Goal: Find specific page/section: Find specific page/section

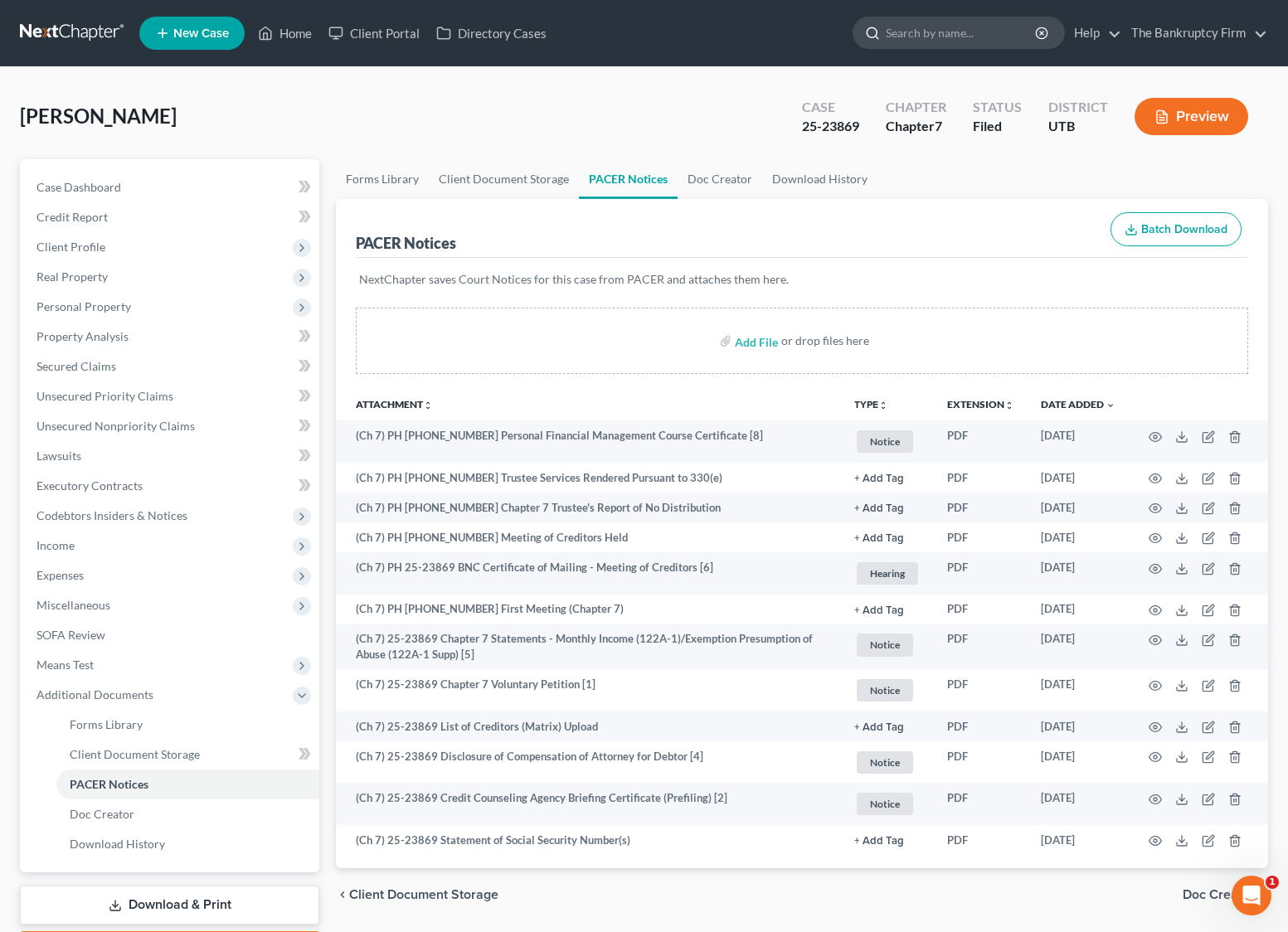
click at [949, 34] on input "search" at bounding box center [961, 33] width 151 height 31
type input "[PERSON_NAME]"
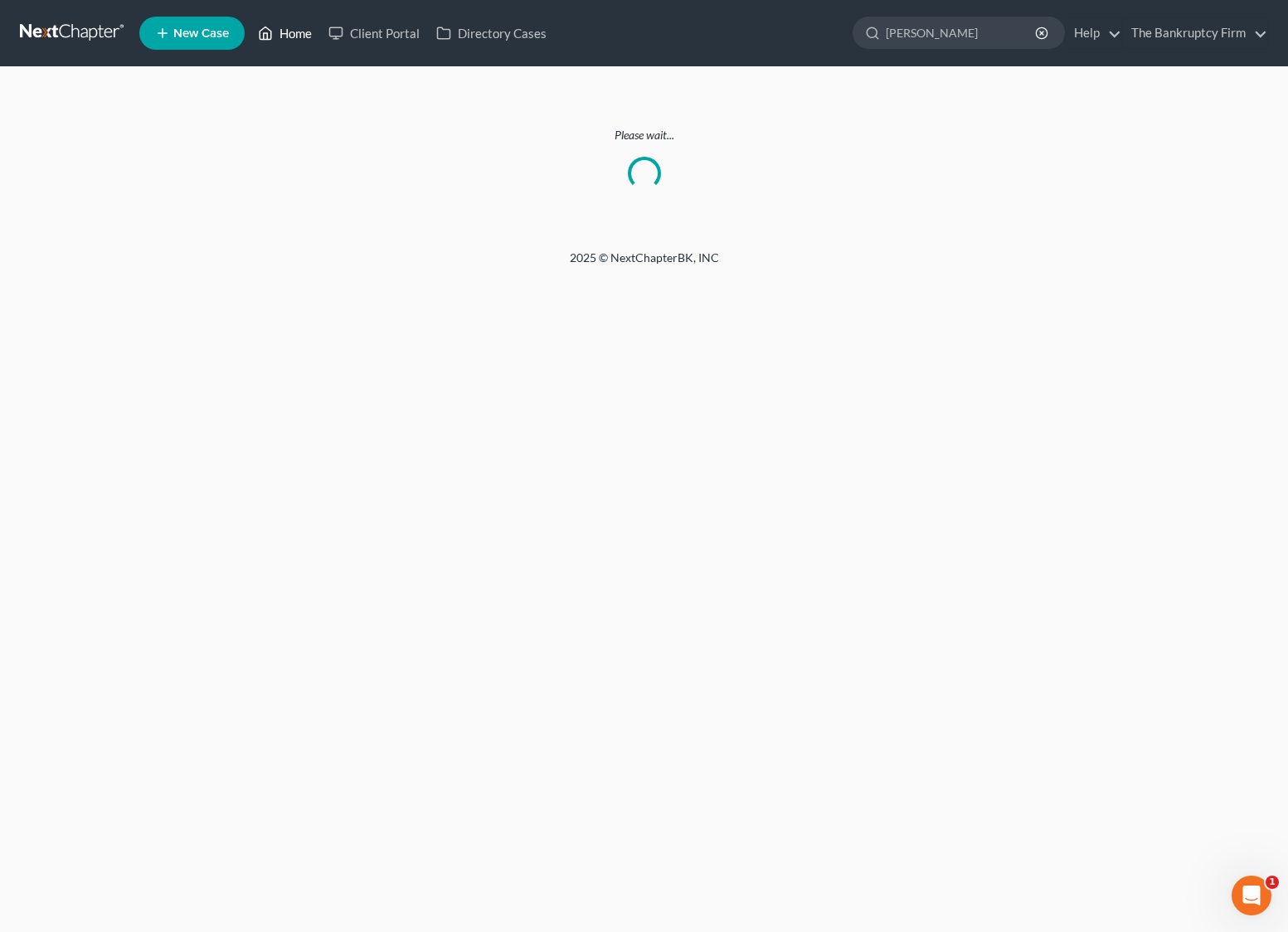
click at [287, 28] on link "Home" at bounding box center [285, 33] width 70 height 30
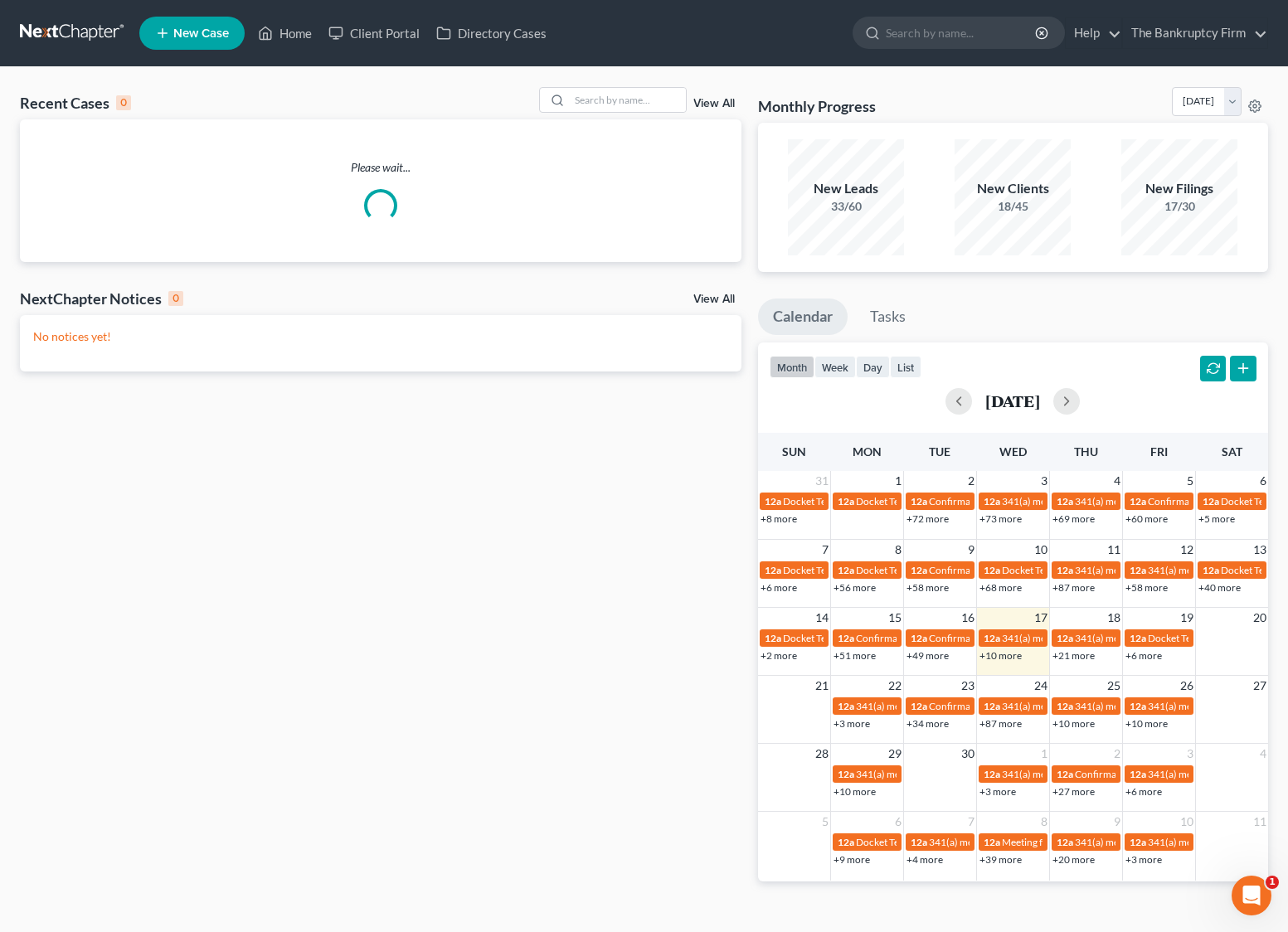
click at [716, 98] on link "View All" at bounding box center [714, 104] width 41 height 12
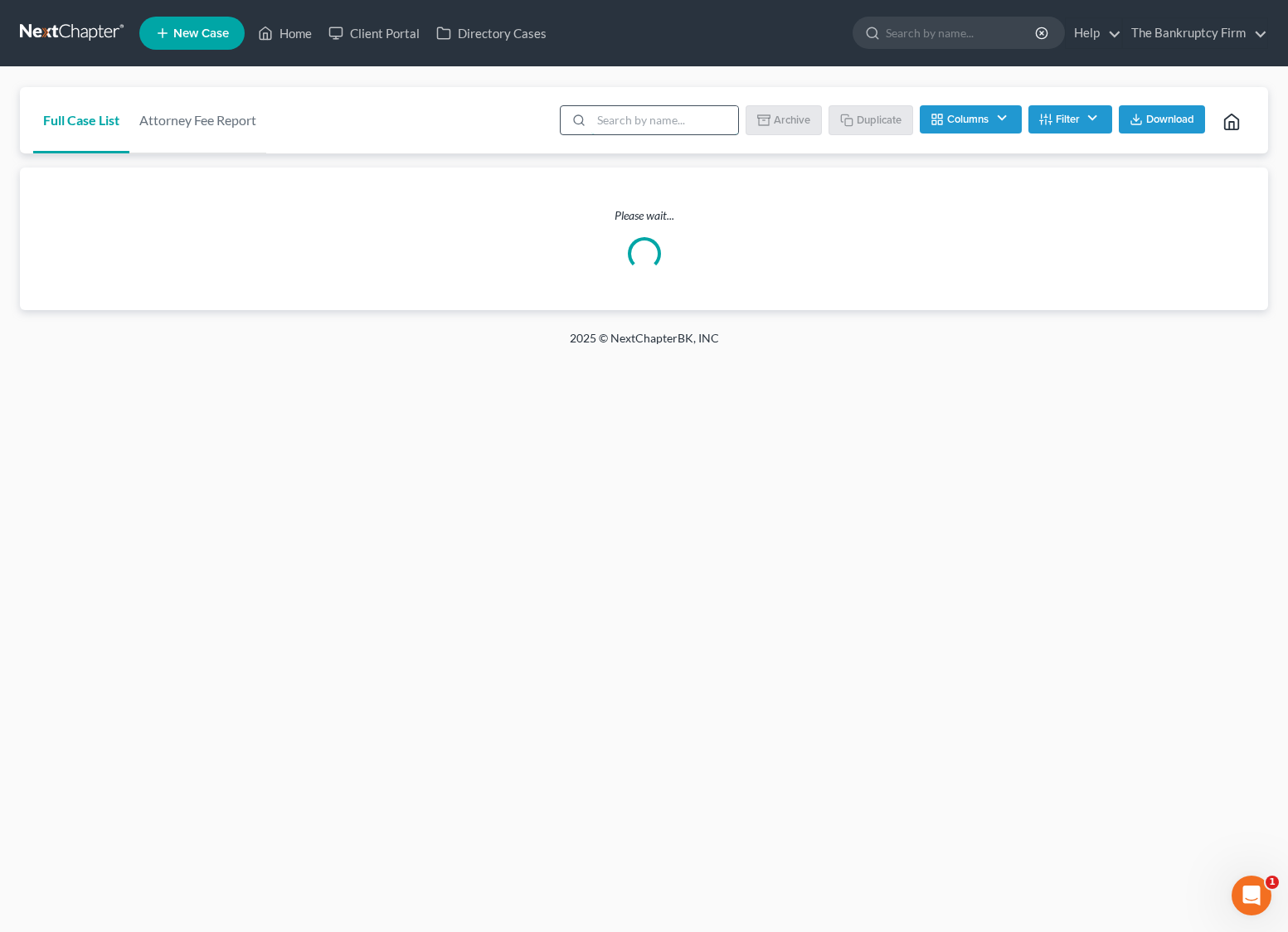
click at [618, 121] on input "search" at bounding box center [664, 120] width 146 height 28
type input "[PERSON_NAME]"
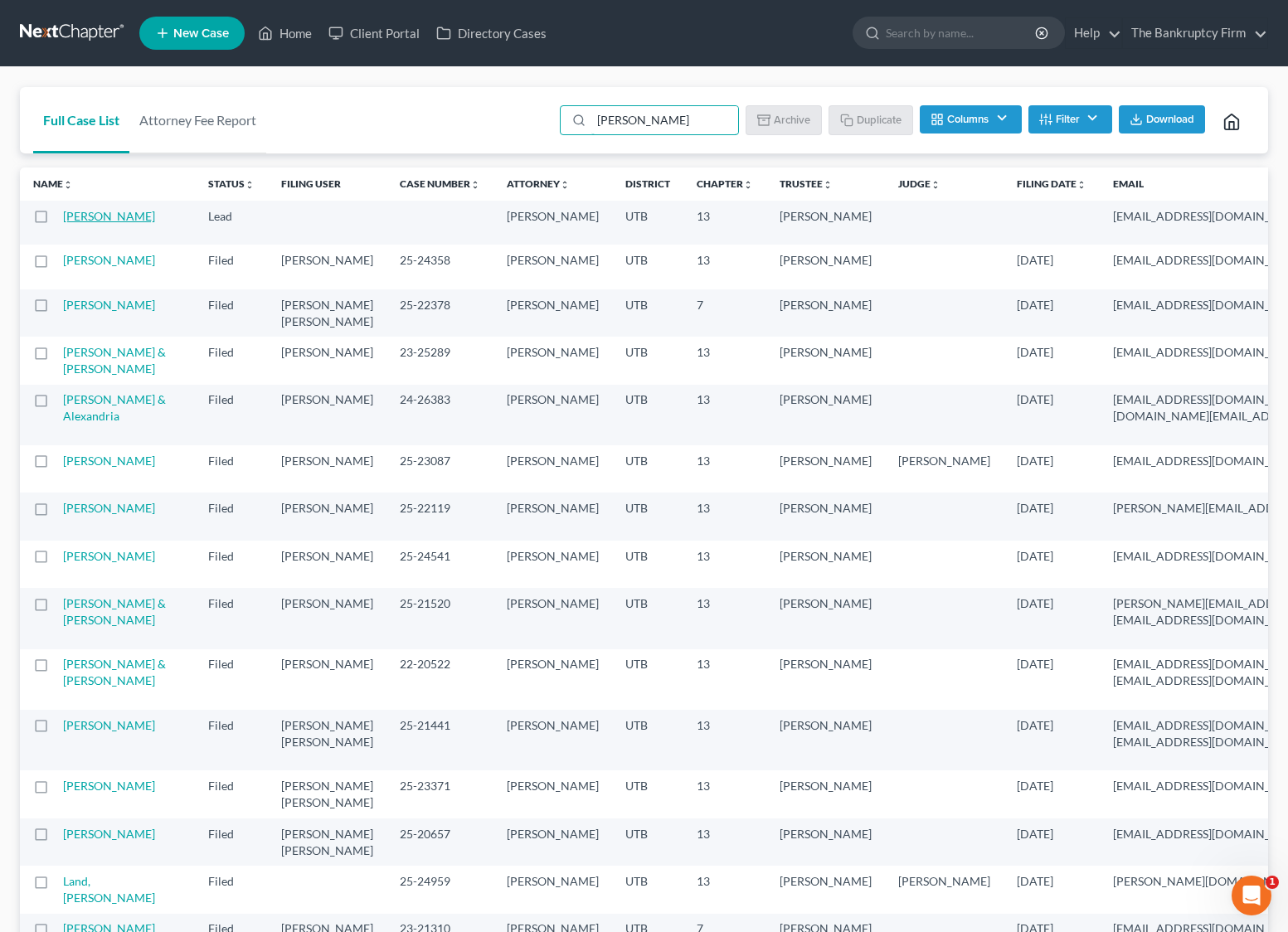
click at [78, 219] on link "[PERSON_NAME]" at bounding box center [110, 216] width 92 height 14
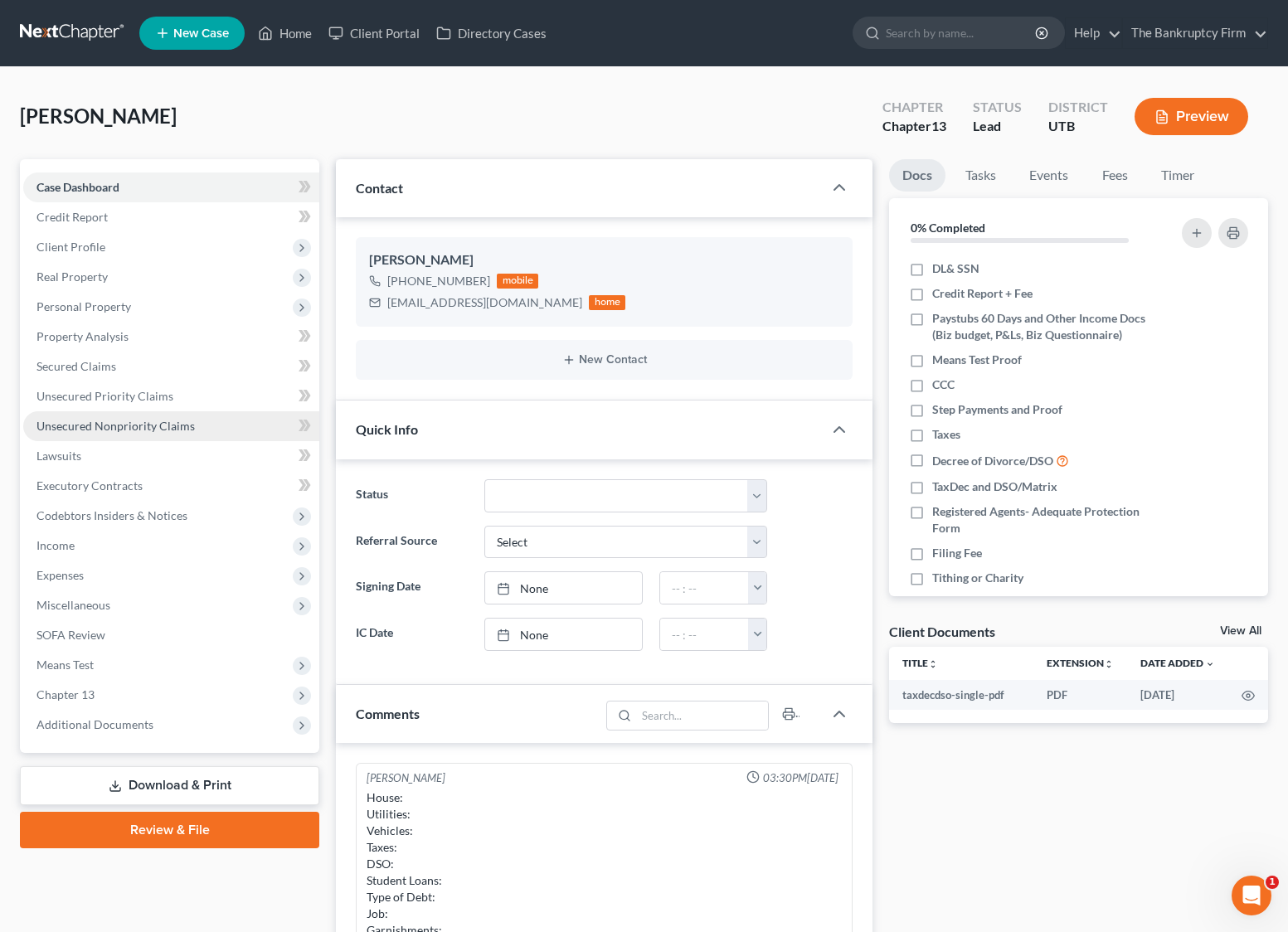
click at [102, 424] on span "Unsecured Nonpriority Claims" at bounding box center [116, 425] width 158 height 14
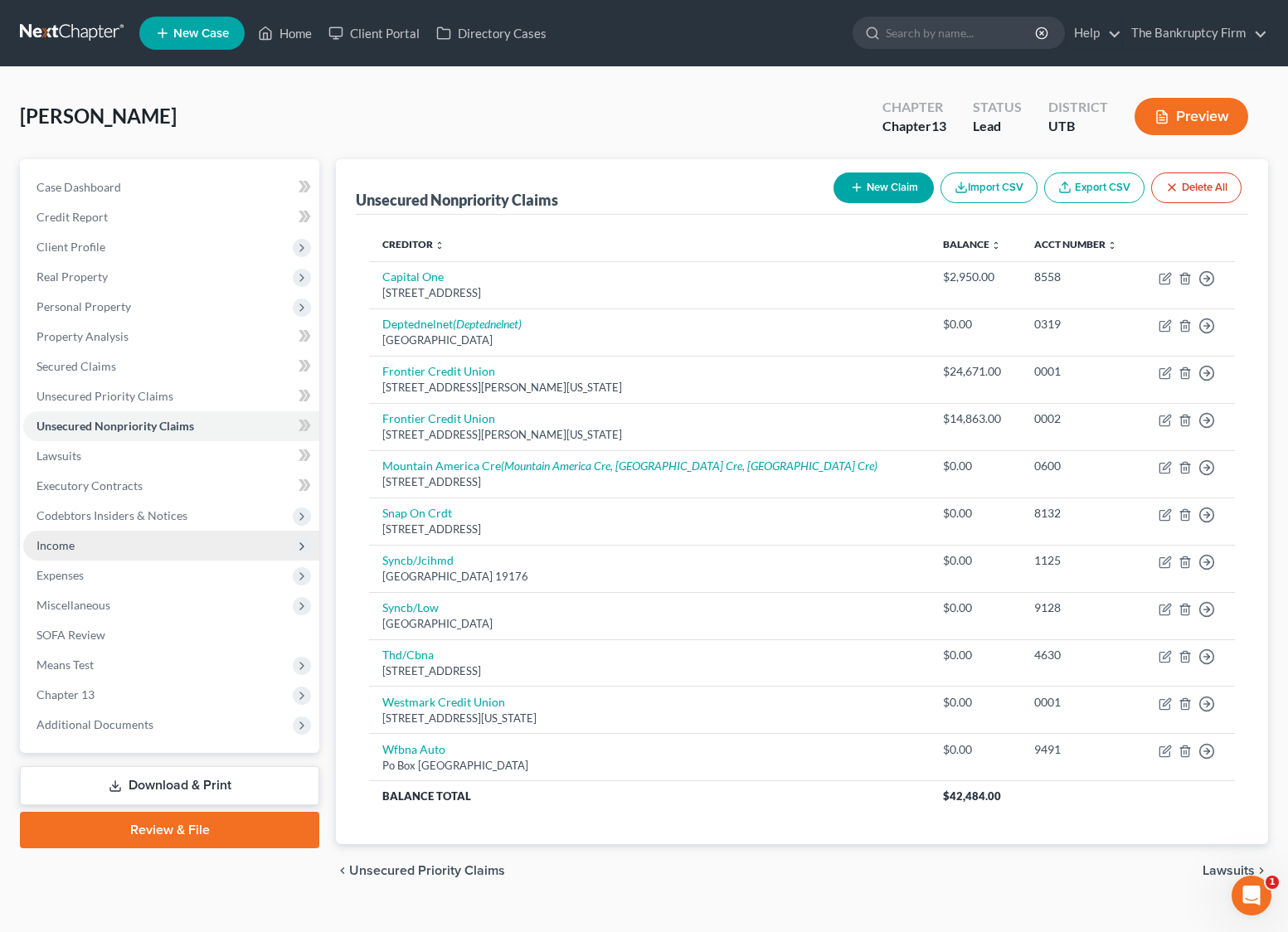
click at [102, 539] on span "Income" at bounding box center [171, 545] width 296 height 30
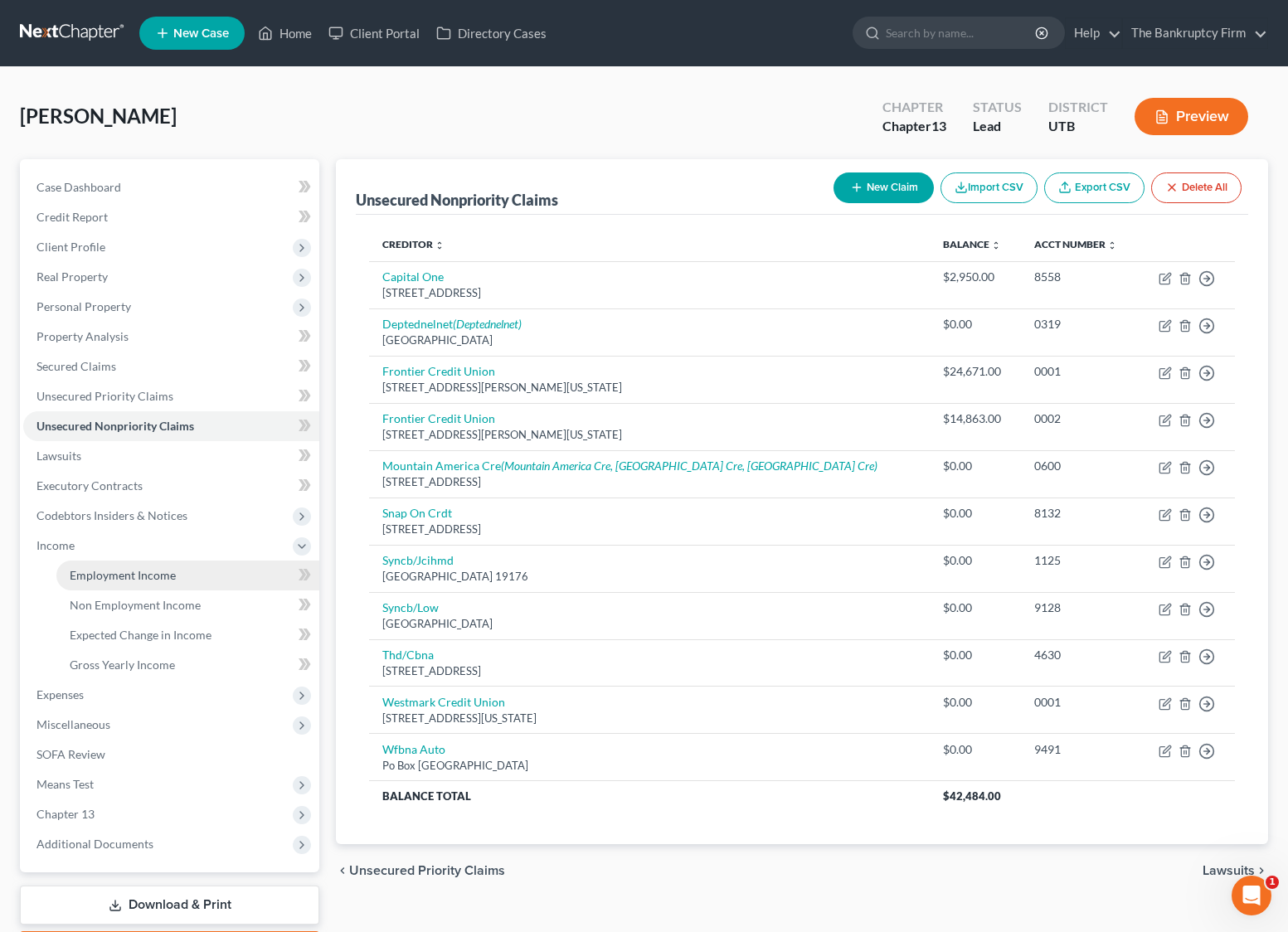
click at [156, 573] on span "Employment Income" at bounding box center [122, 575] width 106 height 14
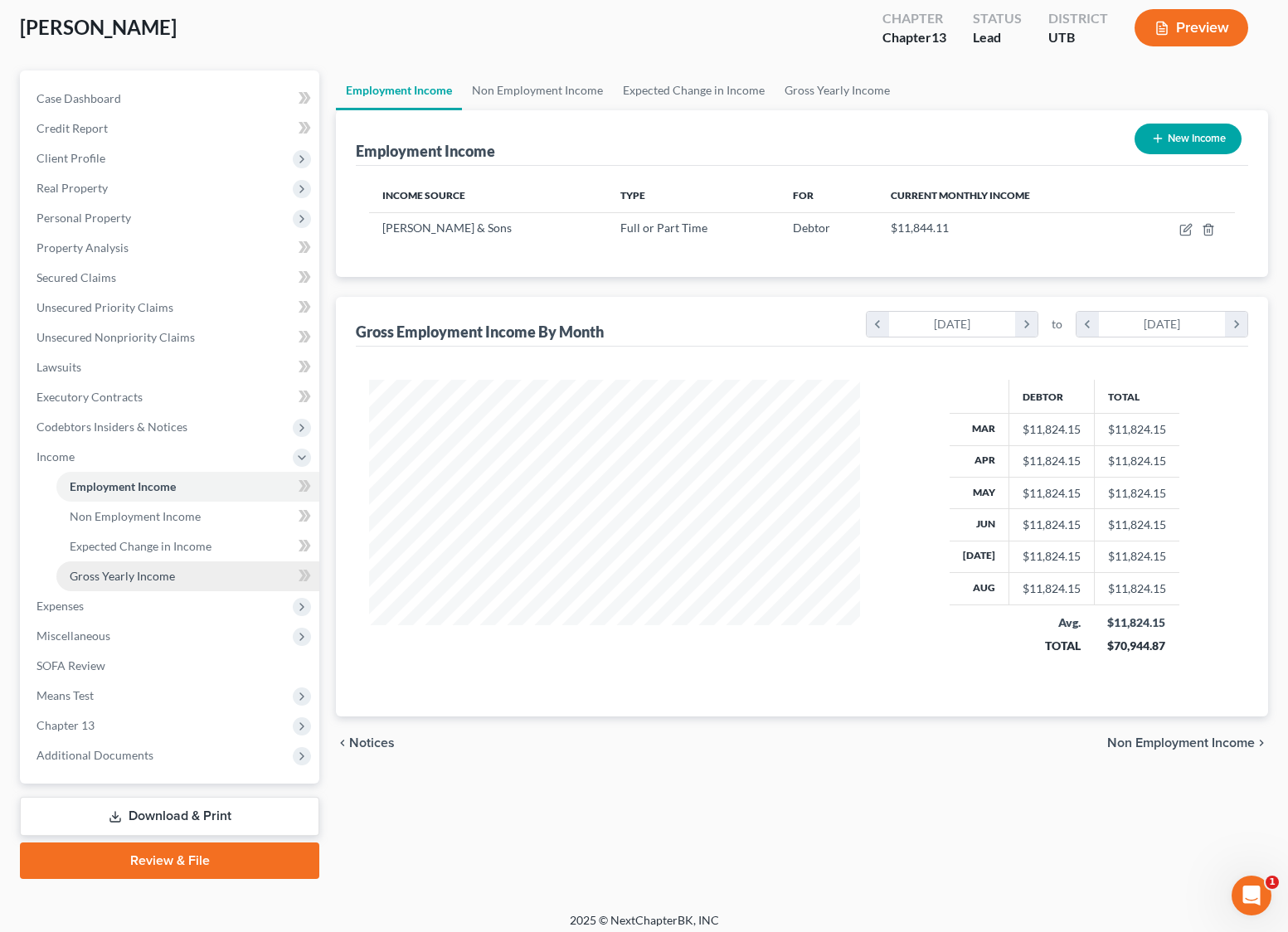
scroll to position [98, 0]
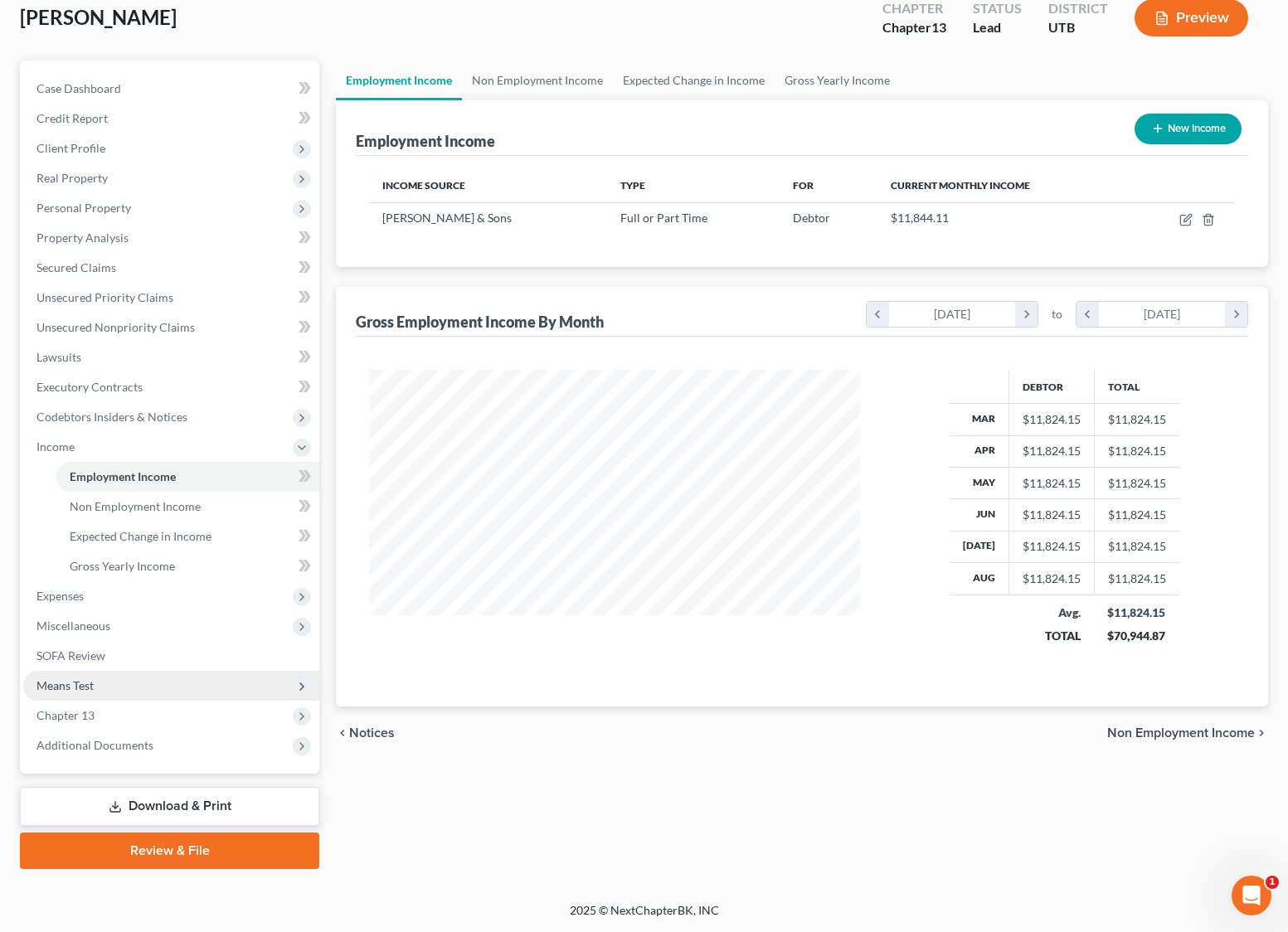
click at [122, 683] on span "Means Test" at bounding box center [171, 686] width 296 height 30
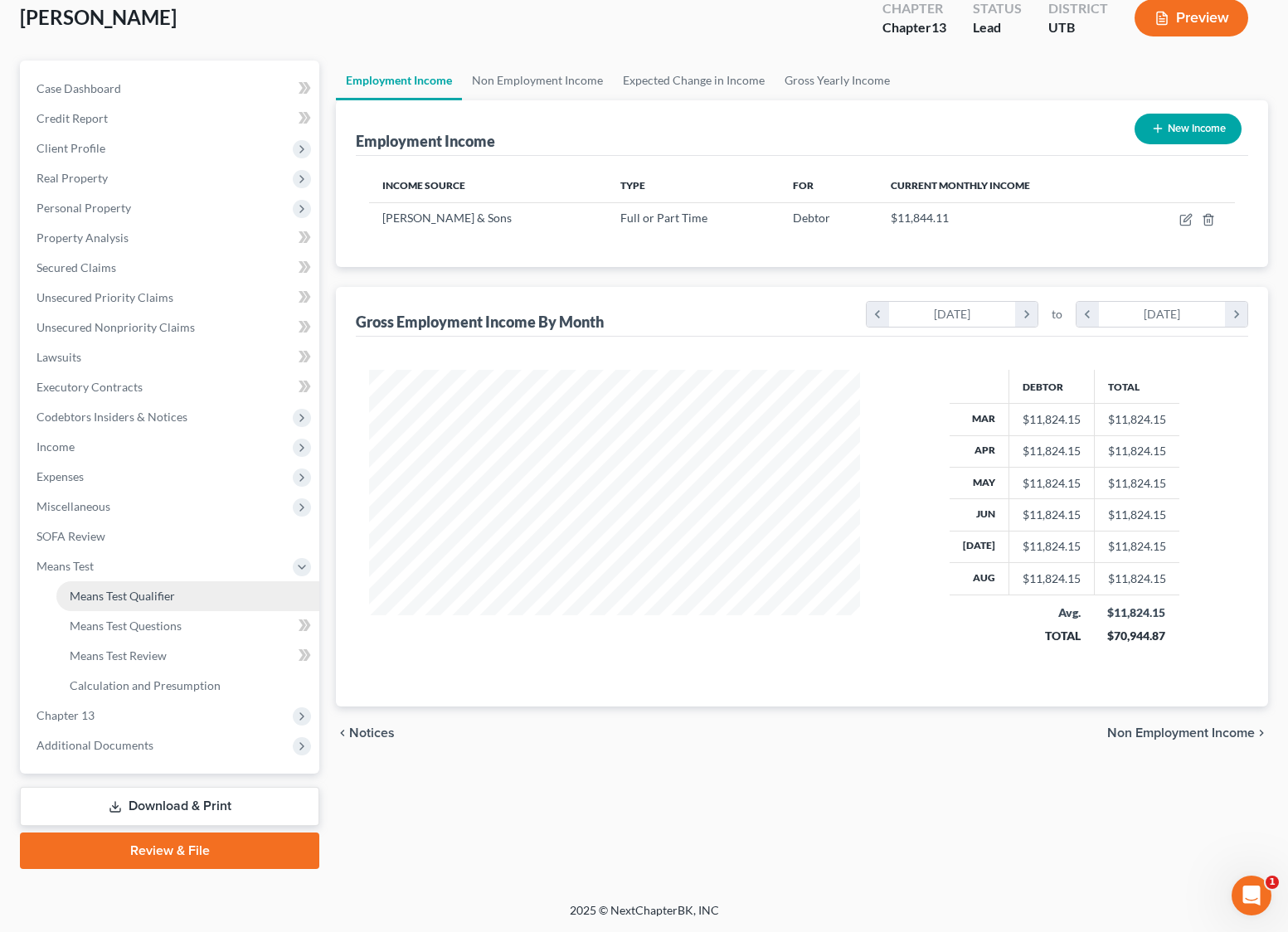
click at [169, 595] on span "Means Test Qualifier" at bounding box center [122, 596] width 105 height 14
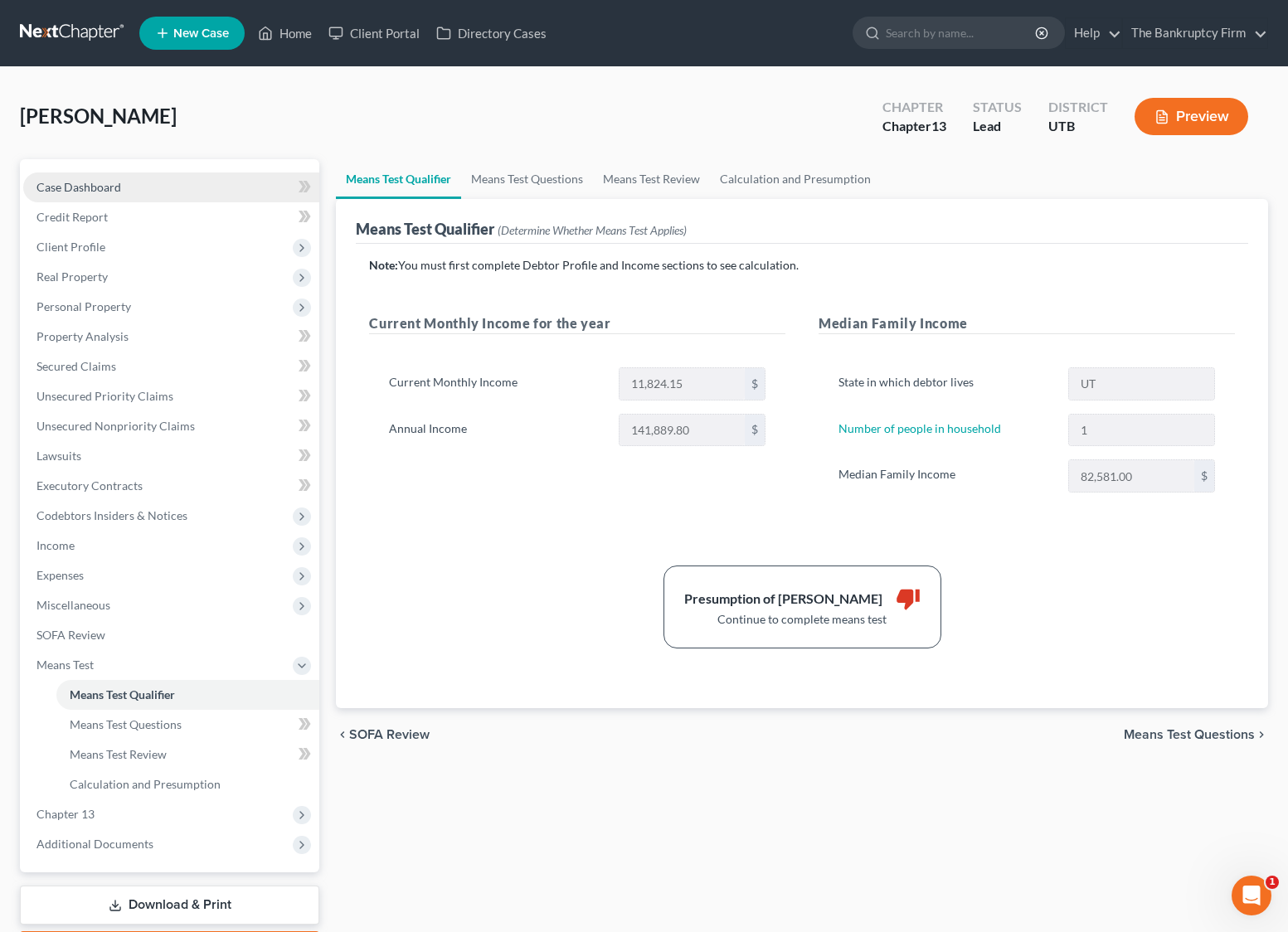
click at [148, 188] on link "Case Dashboard" at bounding box center [171, 187] width 296 height 30
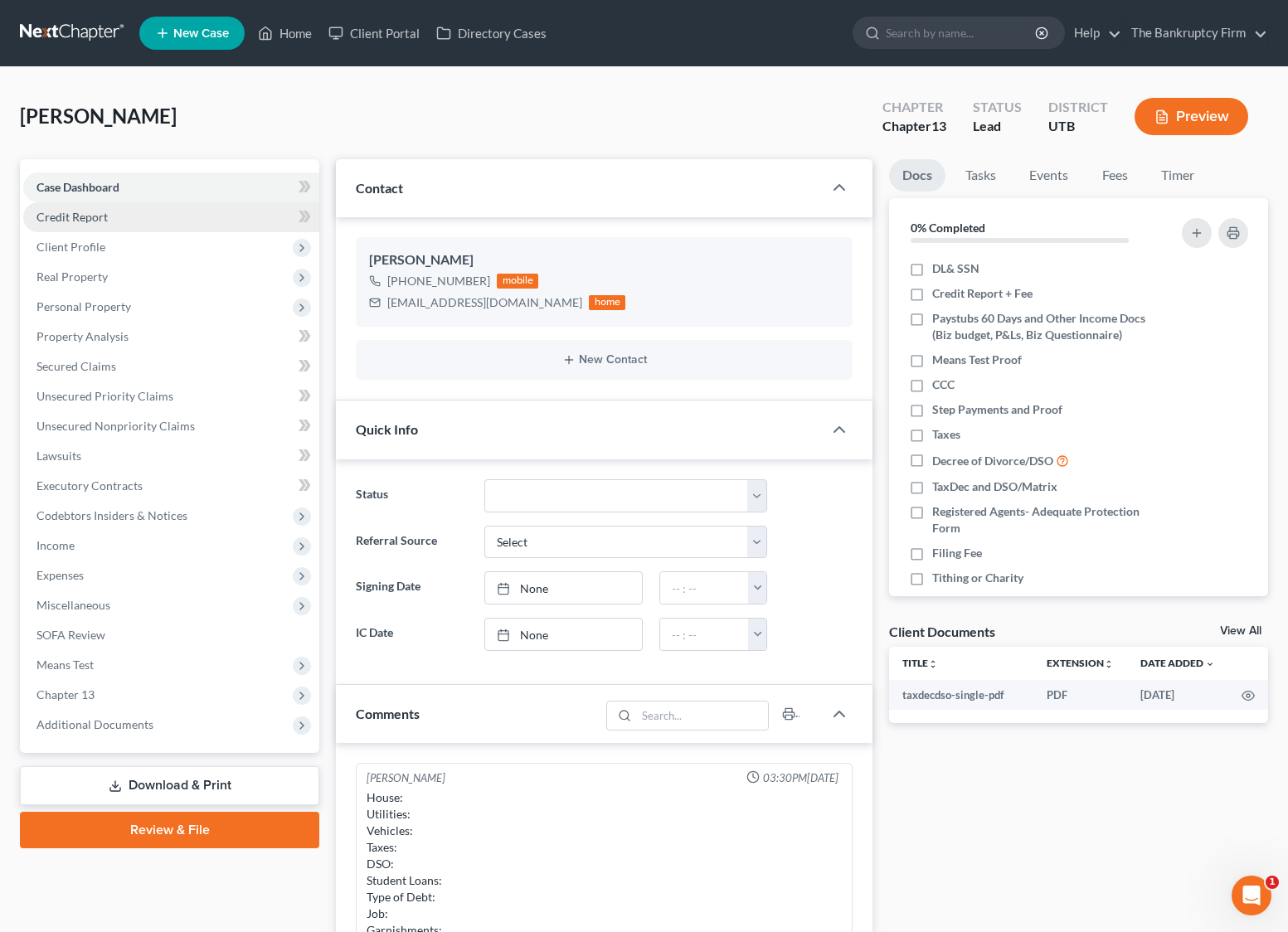
click at [192, 218] on link "Credit Report" at bounding box center [171, 217] width 296 height 30
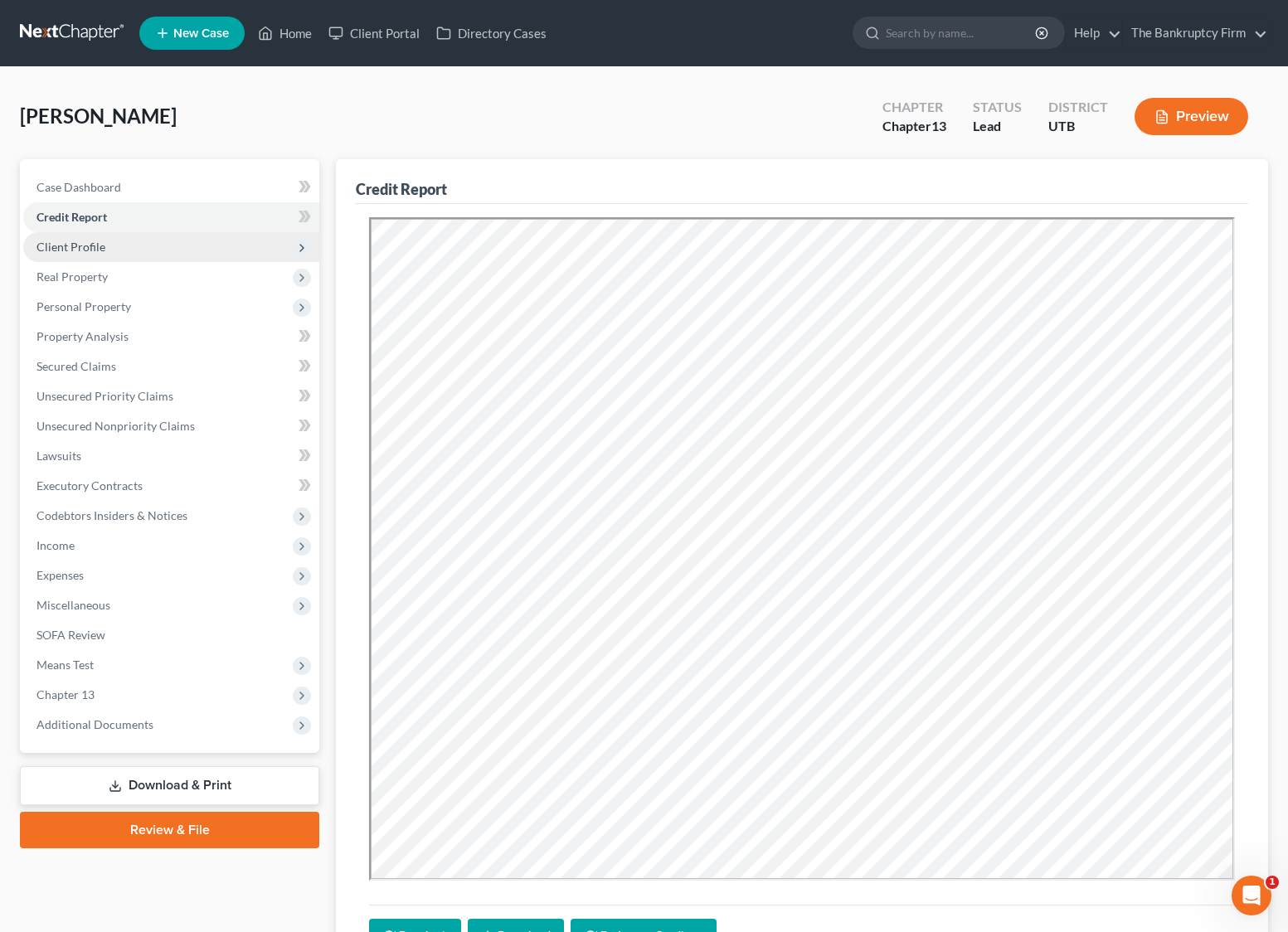
click at [160, 246] on span "Client Profile" at bounding box center [171, 246] width 296 height 30
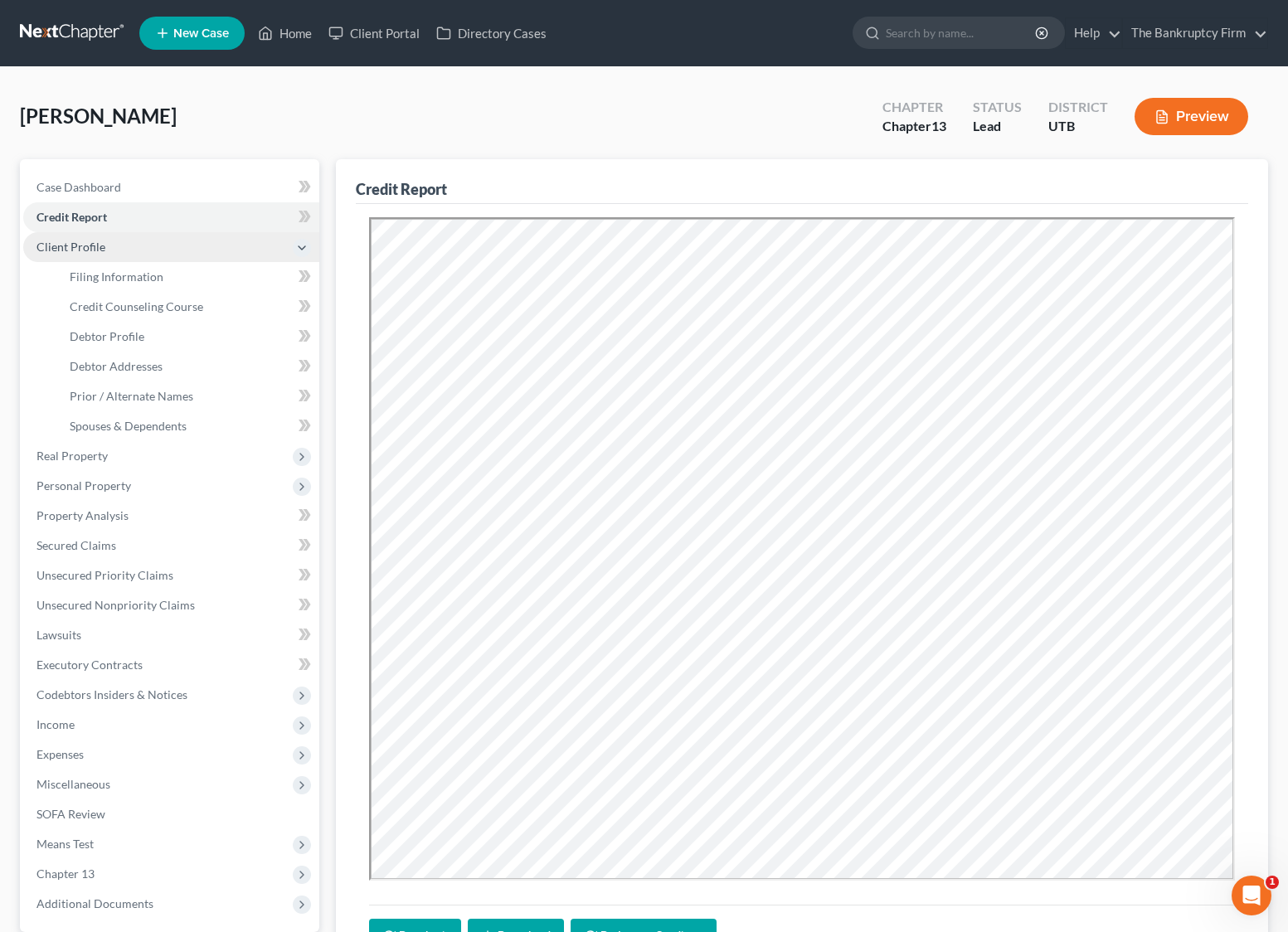
click at [107, 245] on span "Client Profile" at bounding box center [171, 246] width 296 height 30
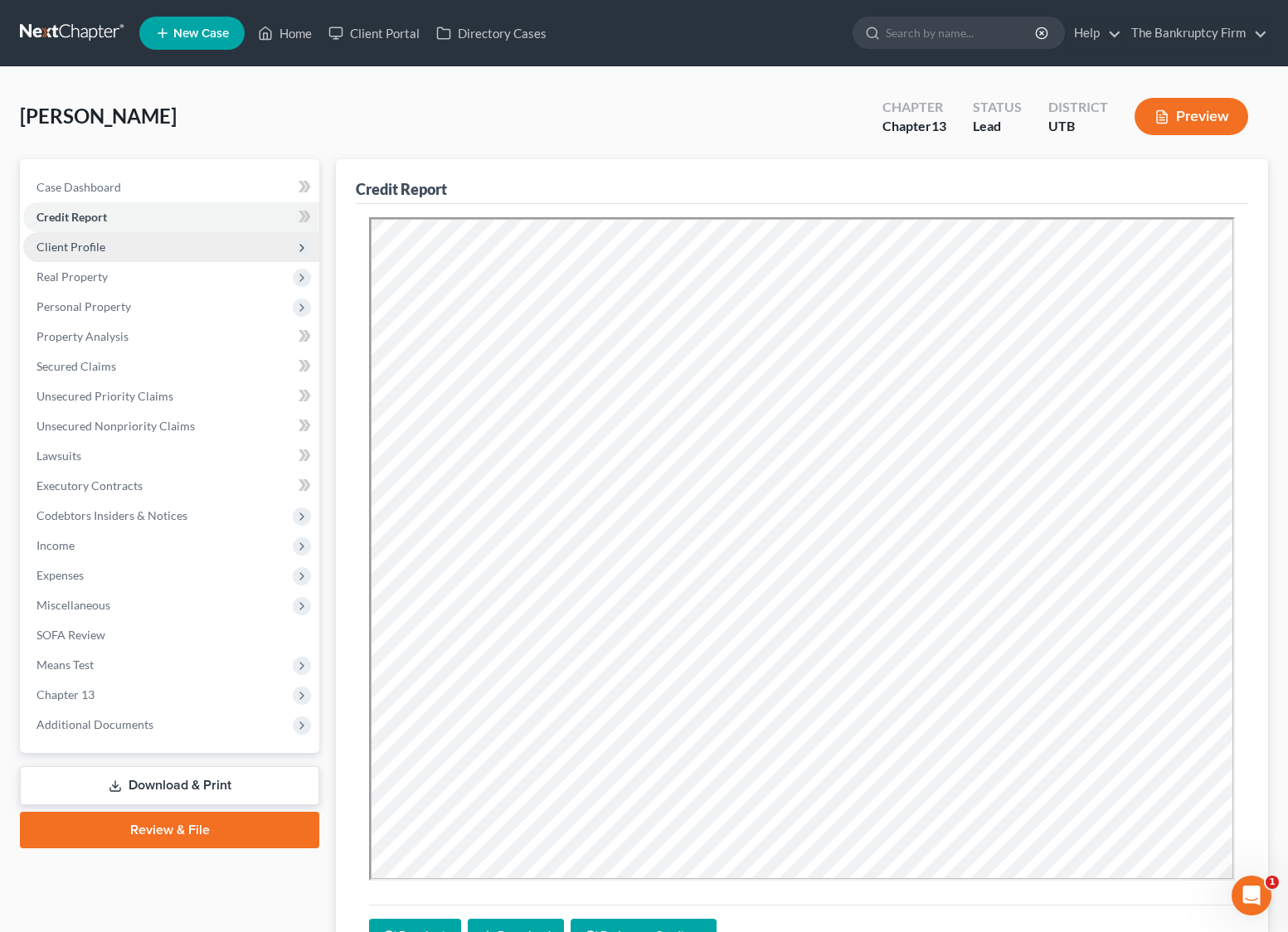
click at [80, 242] on span "Client Profile" at bounding box center [71, 246] width 68 height 14
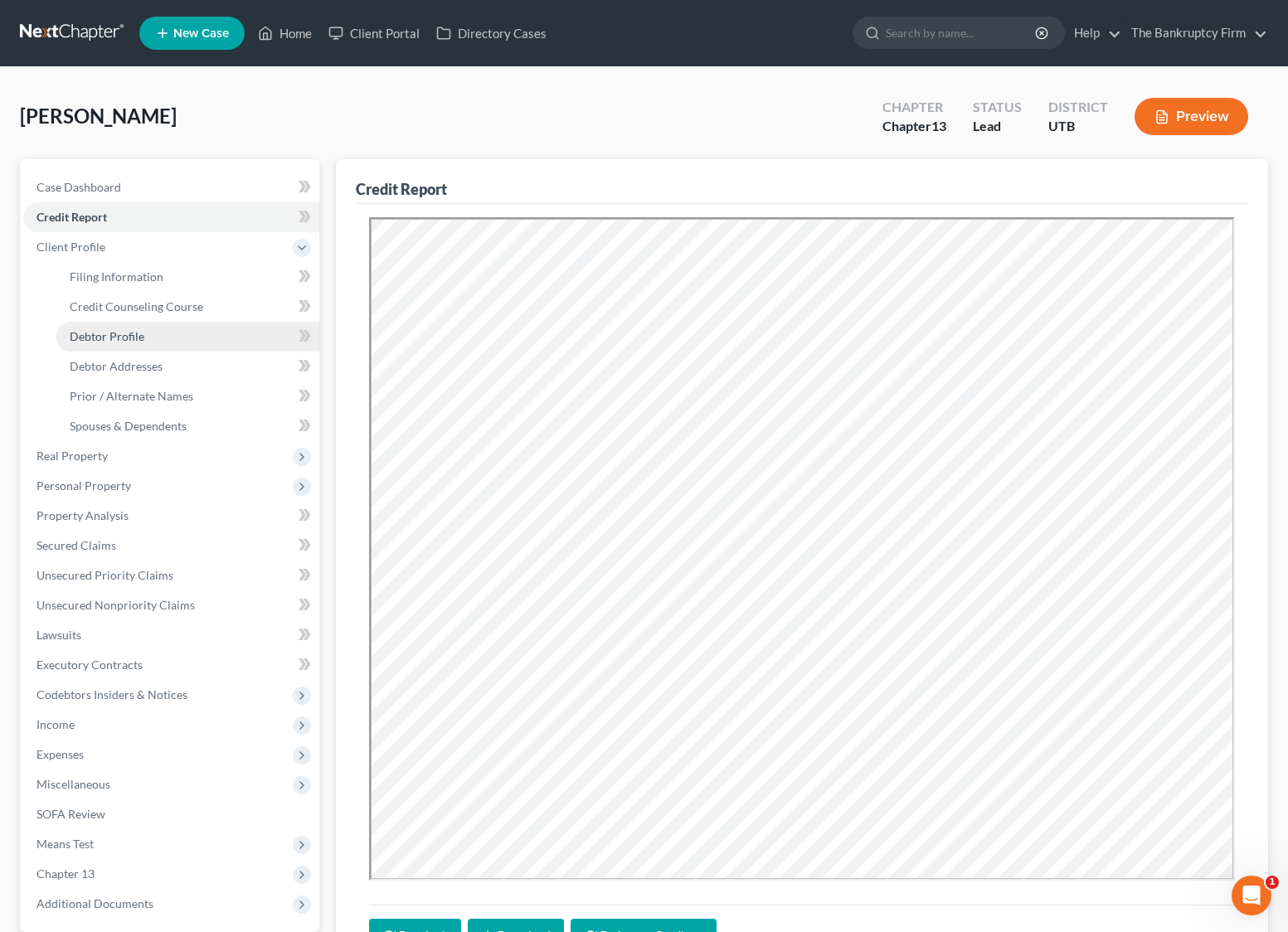
click at [131, 333] on span "Debtor Profile" at bounding box center [106, 336] width 74 height 14
select select "0"
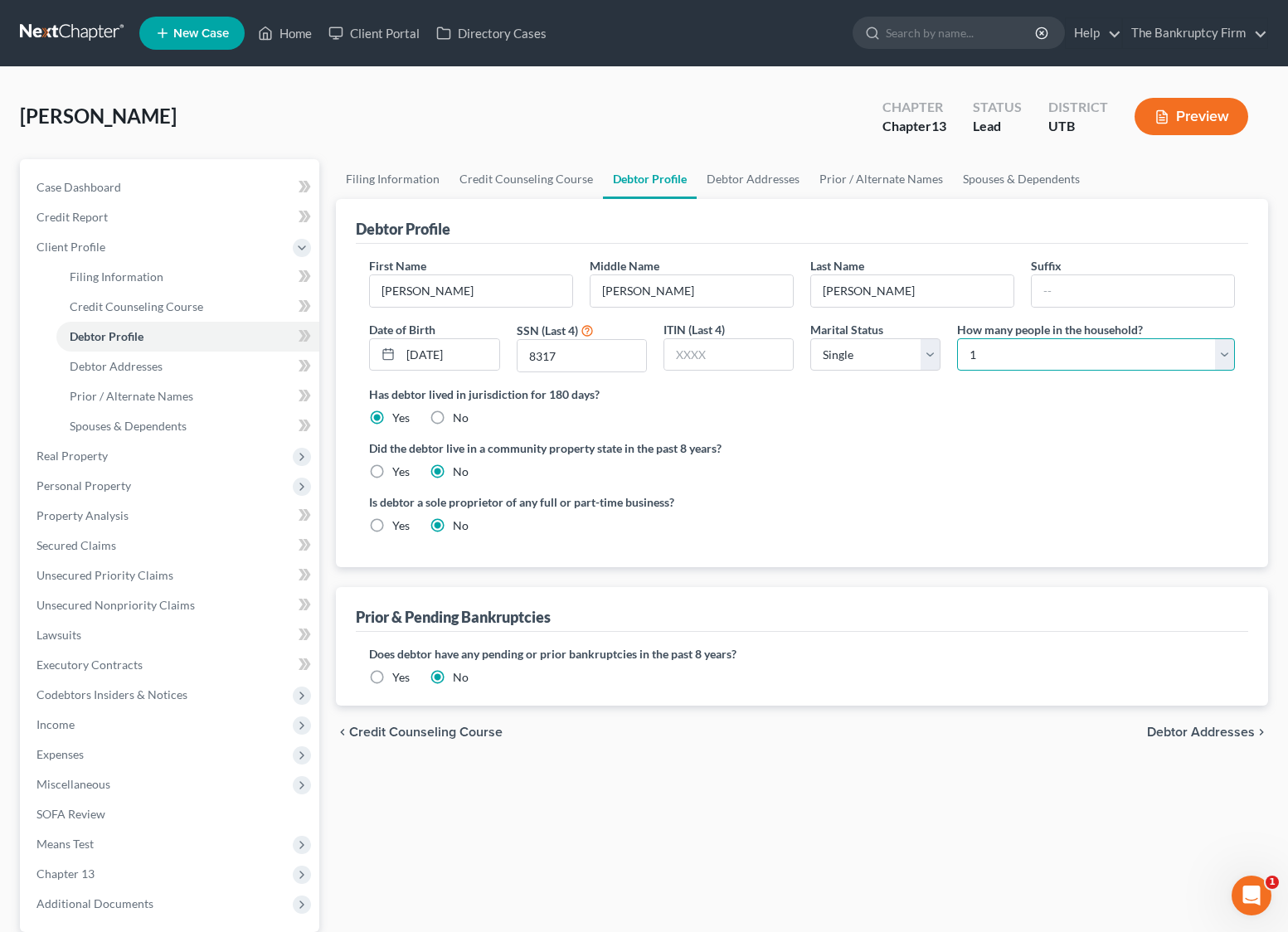
click at [1222, 353] on select "Select 1 2 3 4 5 6 7 8 9 10 11 12 13 14 15 16 17 18 19 20" at bounding box center [1095, 354] width 278 height 33
select select "3"
click at [957, 338] on select "Select 1 2 3 4 5 6 7 8 9 10 11 12 13 14 15 16 17 18 19 20" at bounding box center [1095, 354] width 278 height 33
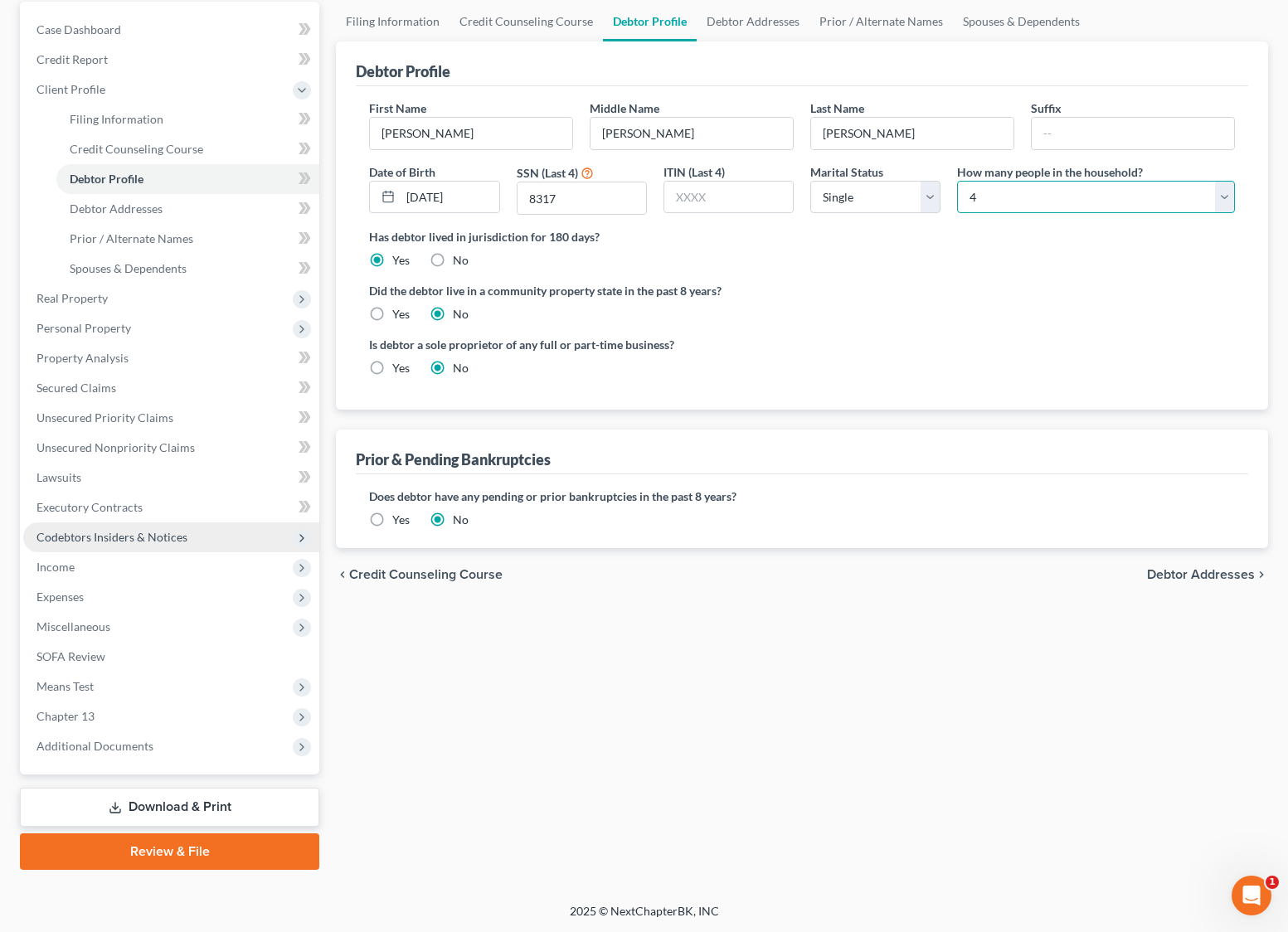
scroll to position [158, 0]
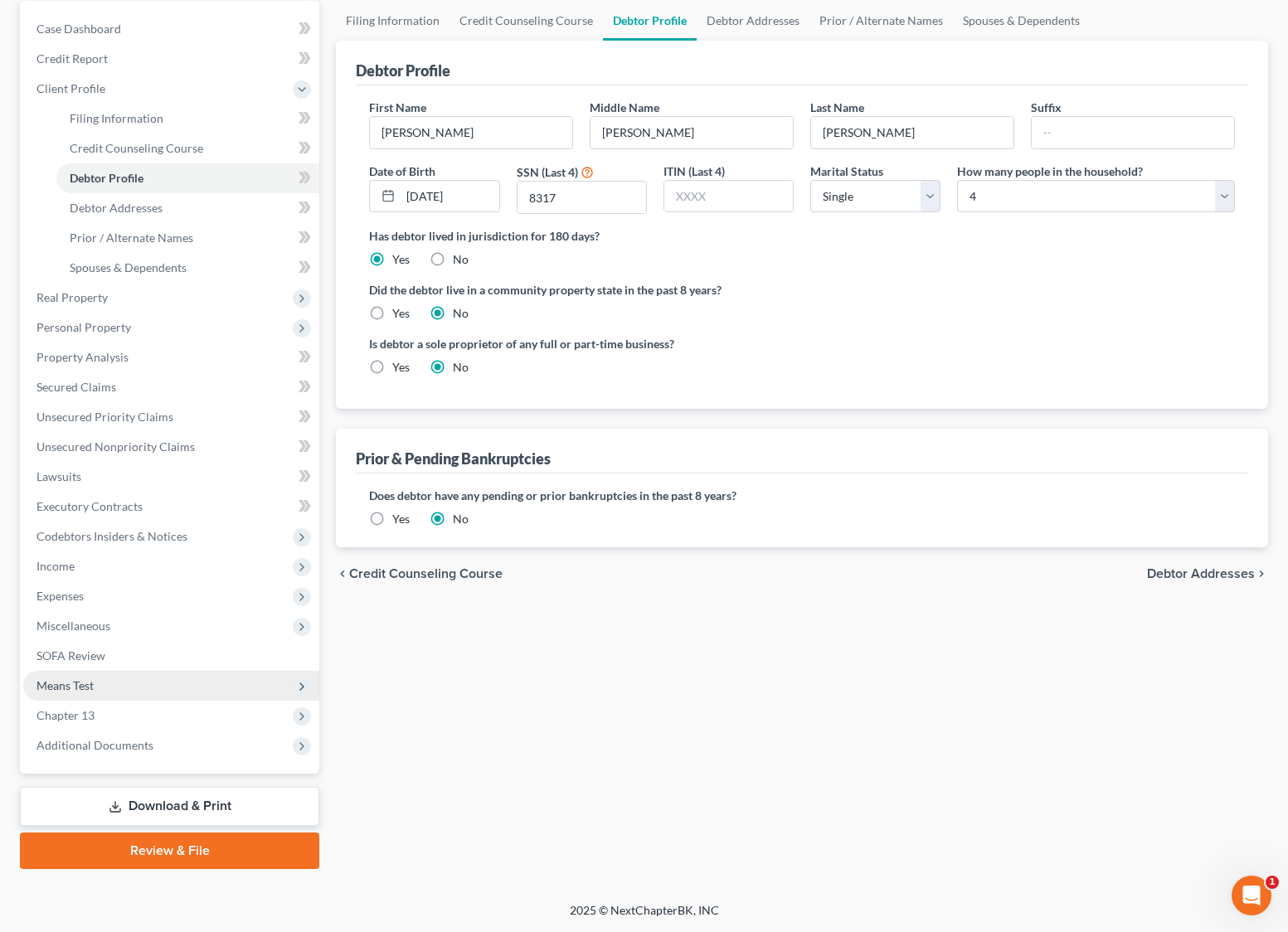
click at [111, 684] on span "Means Test" at bounding box center [171, 686] width 296 height 30
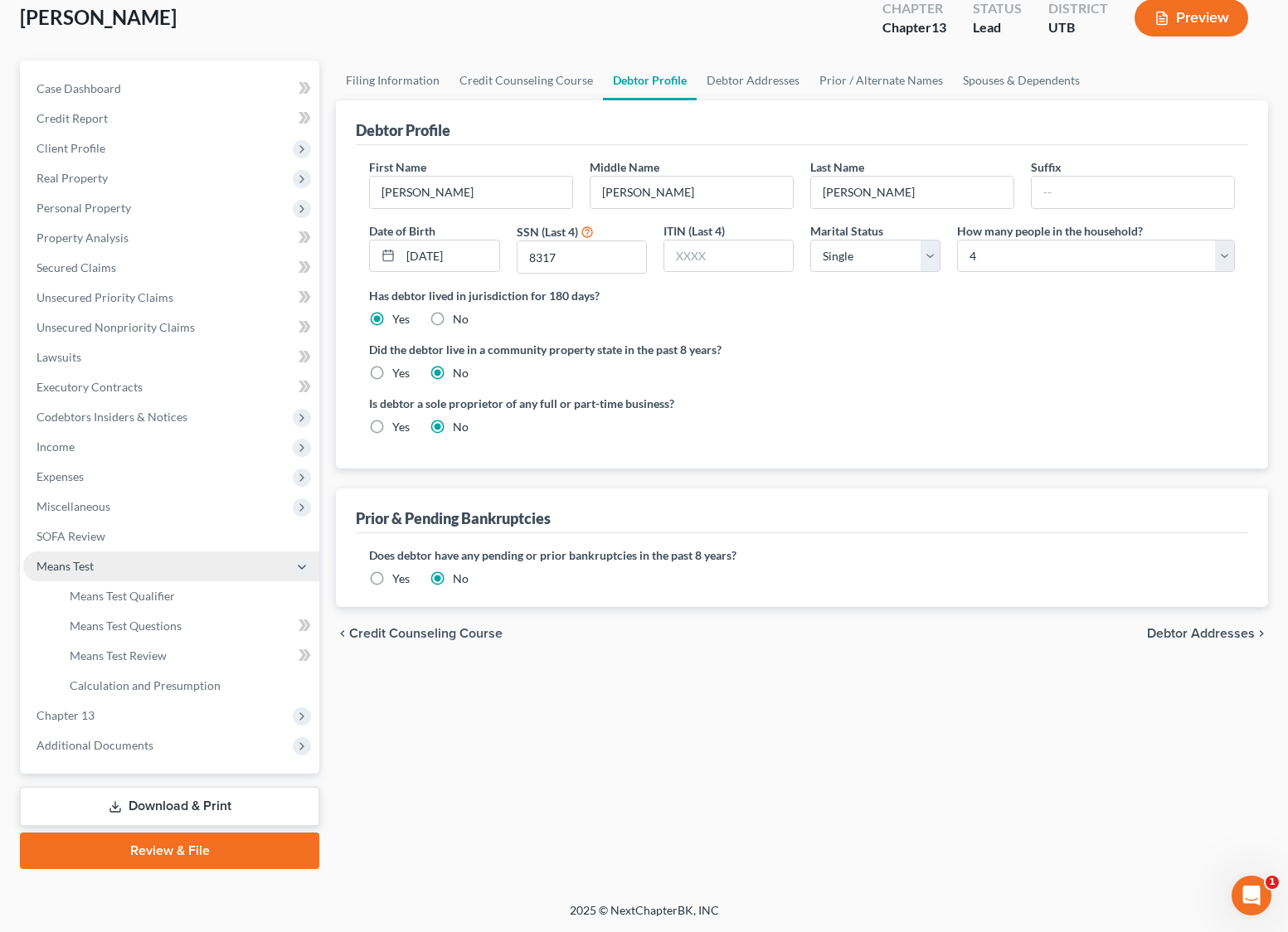
scroll to position [98, 0]
click at [143, 589] on span "Means Test Qualifier" at bounding box center [122, 596] width 105 height 14
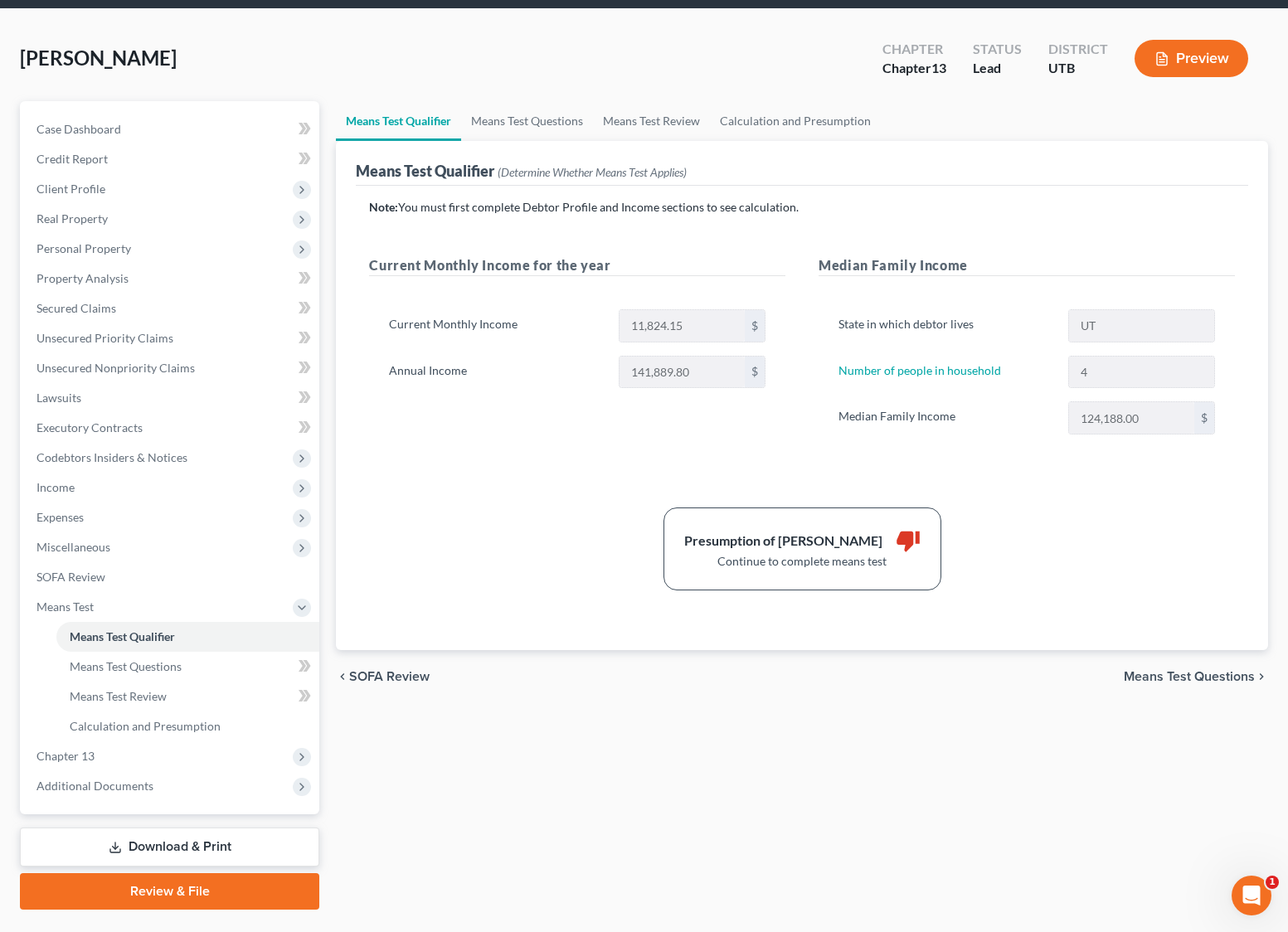
scroll to position [62, 0]
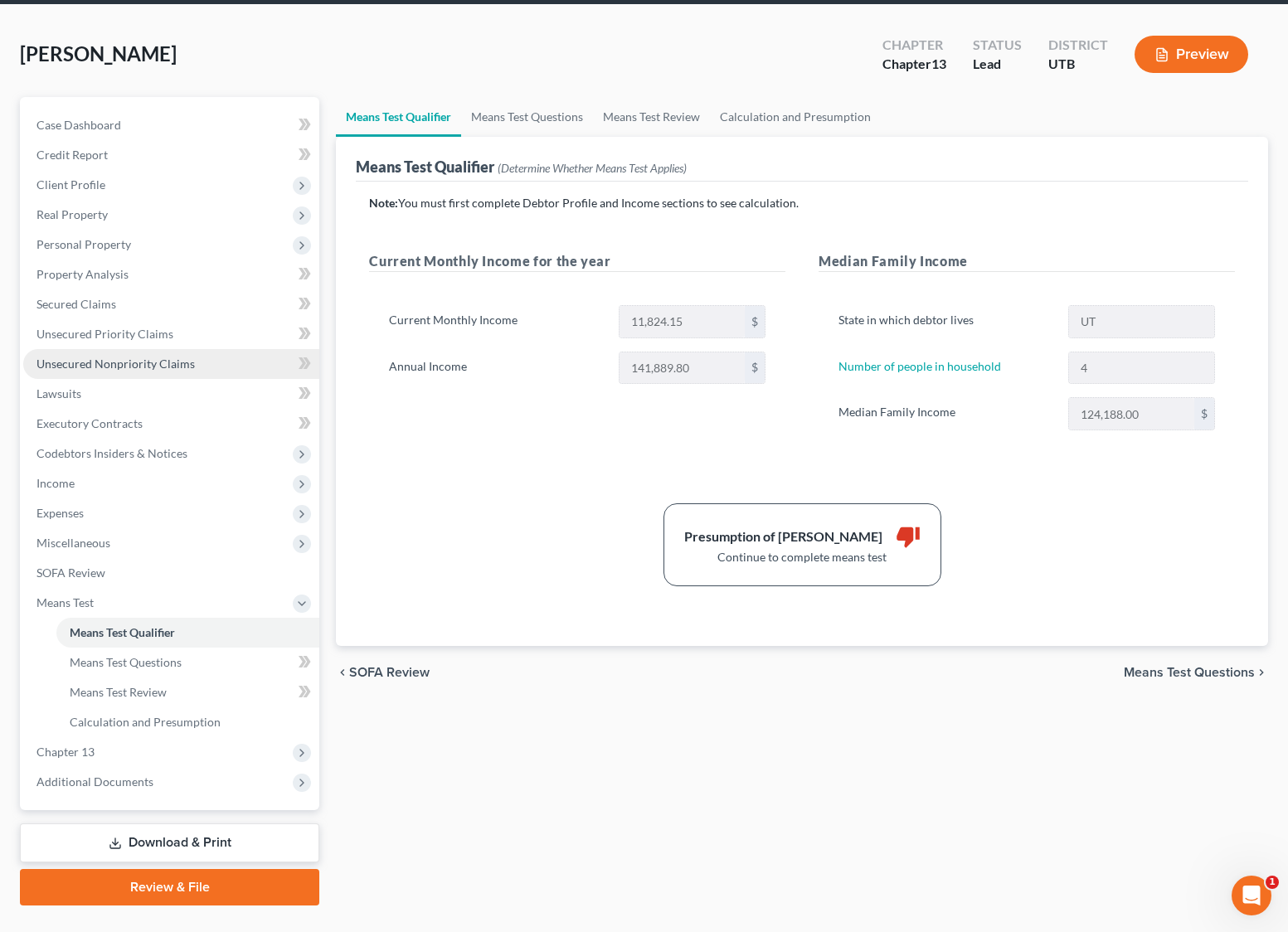
click at [95, 361] on span "Unsecured Nonpriority Claims" at bounding box center [116, 364] width 158 height 14
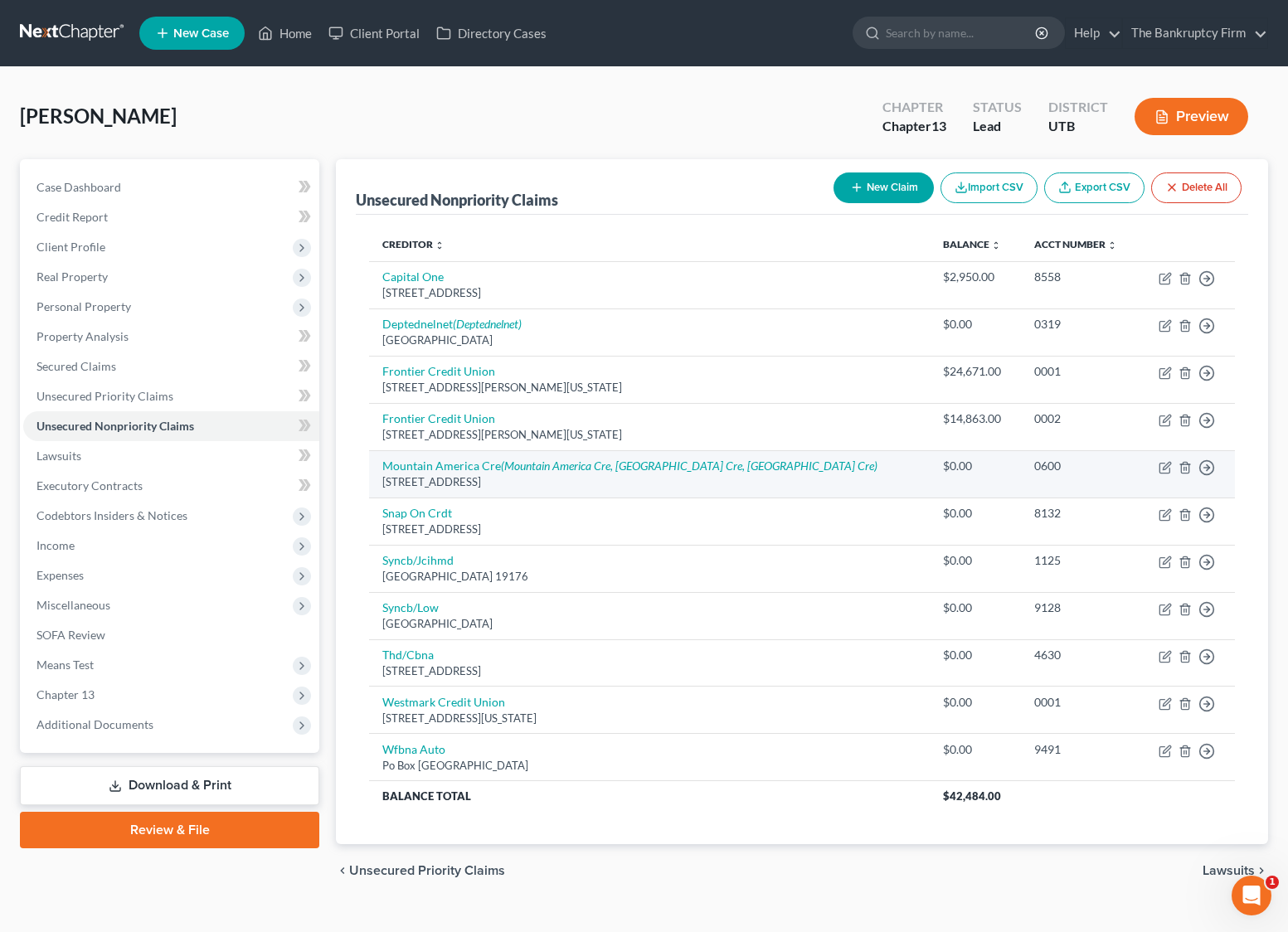
scroll to position [28, 0]
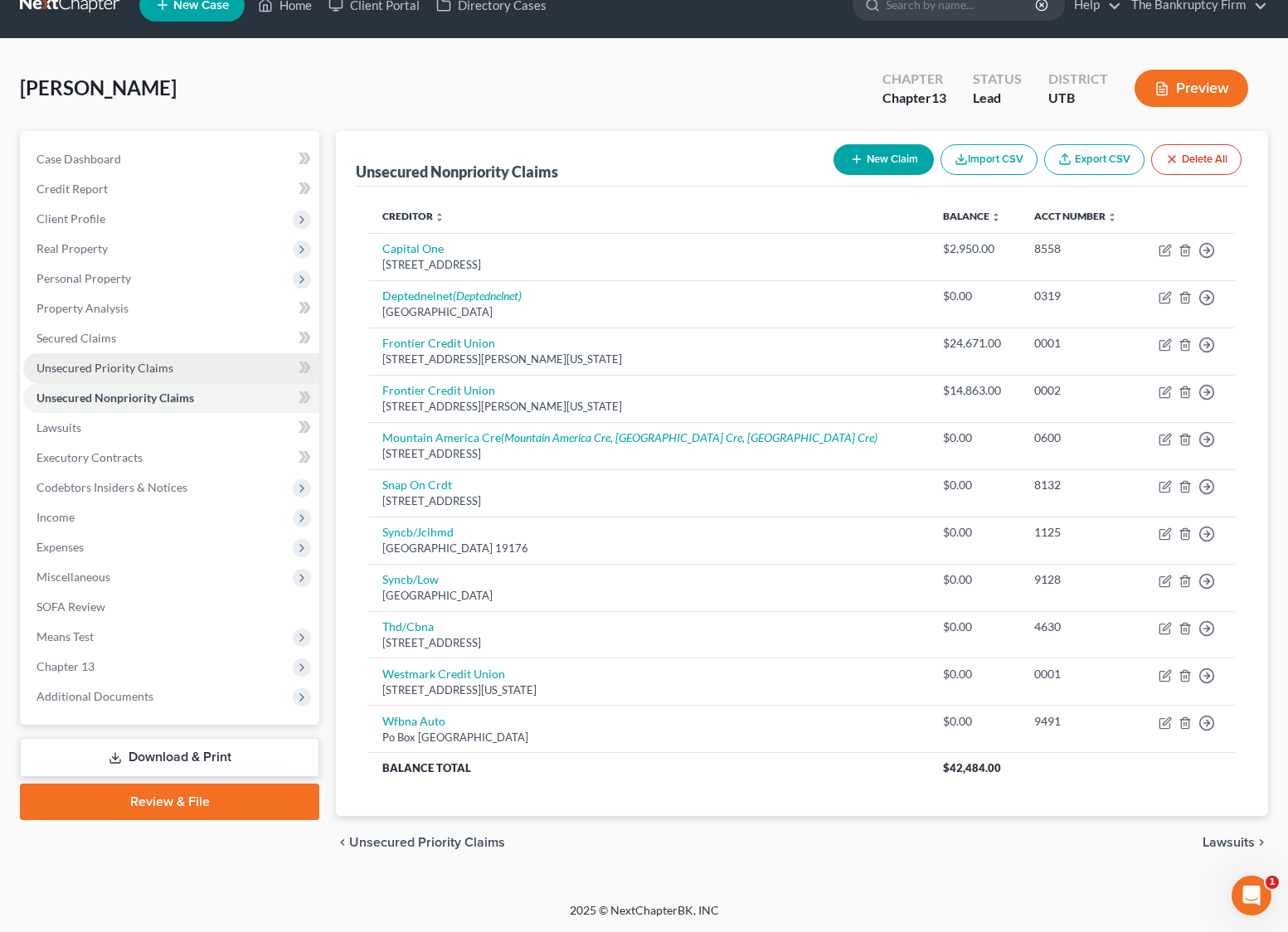
click at [122, 359] on link "Unsecured Priority Claims" at bounding box center [171, 368] width 296 height 30
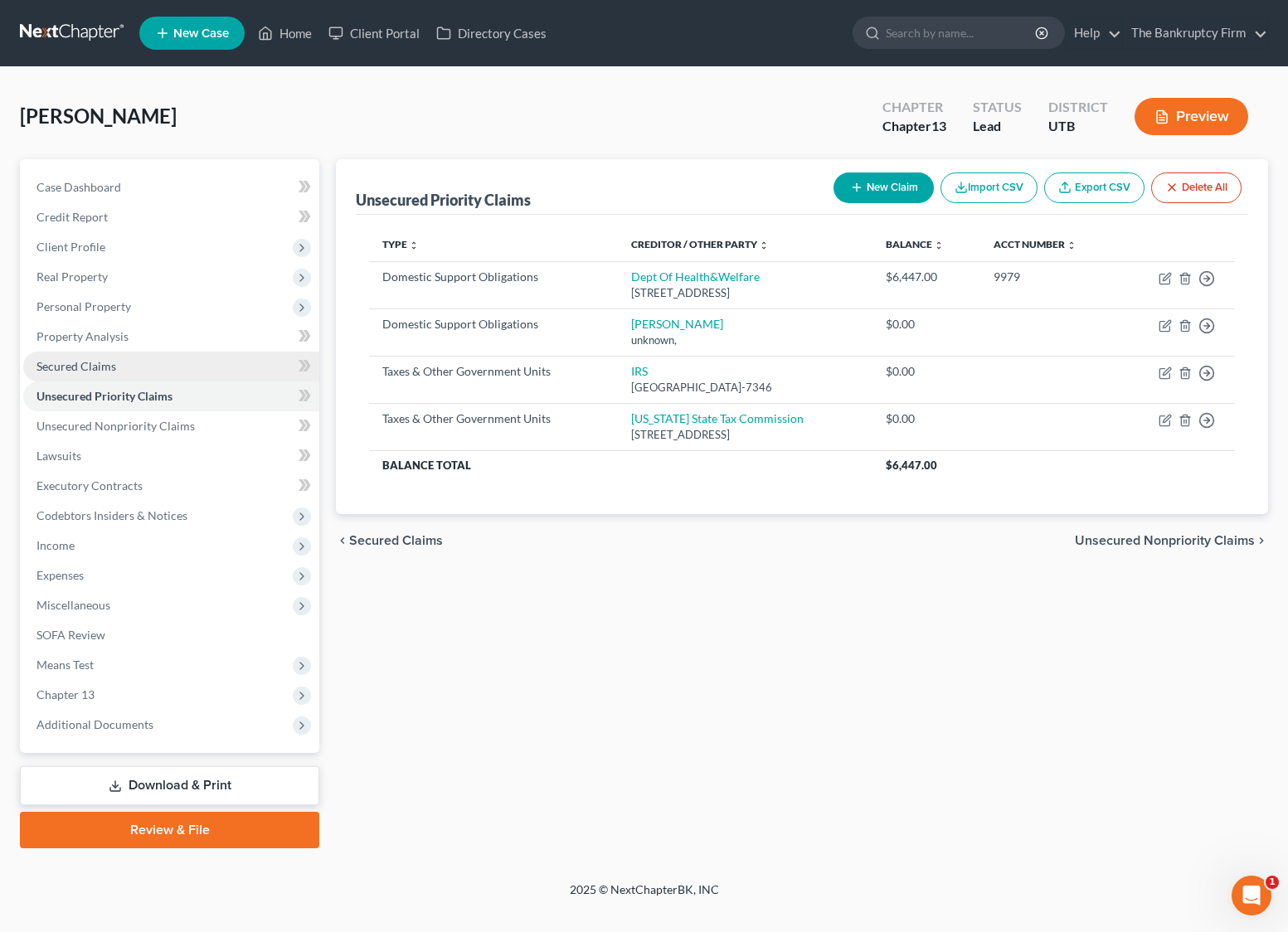
click at [108, 363] on span "Secured Claims" at bounding box center [76, 366] width 80 height 14
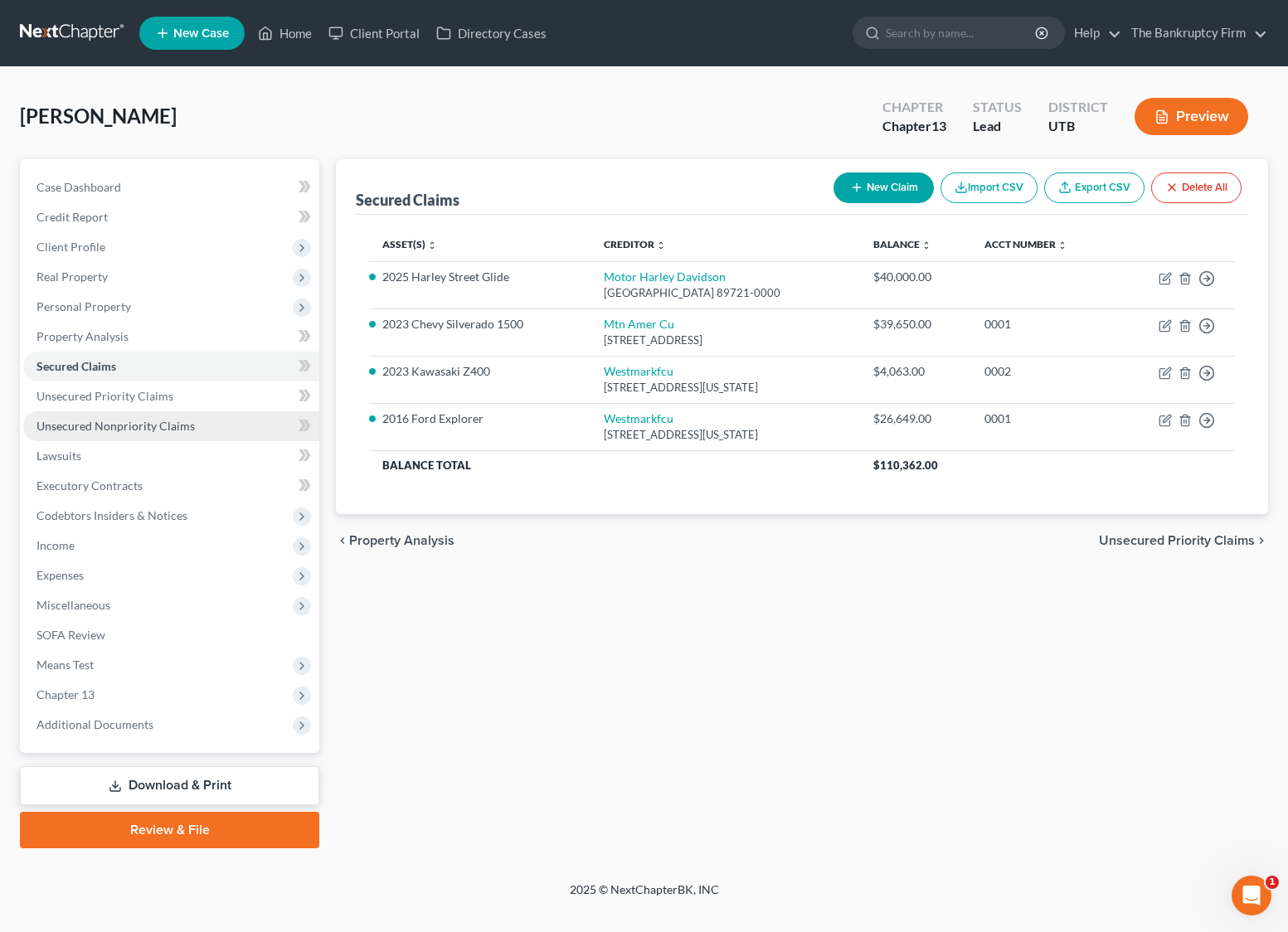
click at [124, 427] on span "Unsecured Nonpriority Claims" at bounding box center [116, 425] width 158 height 14
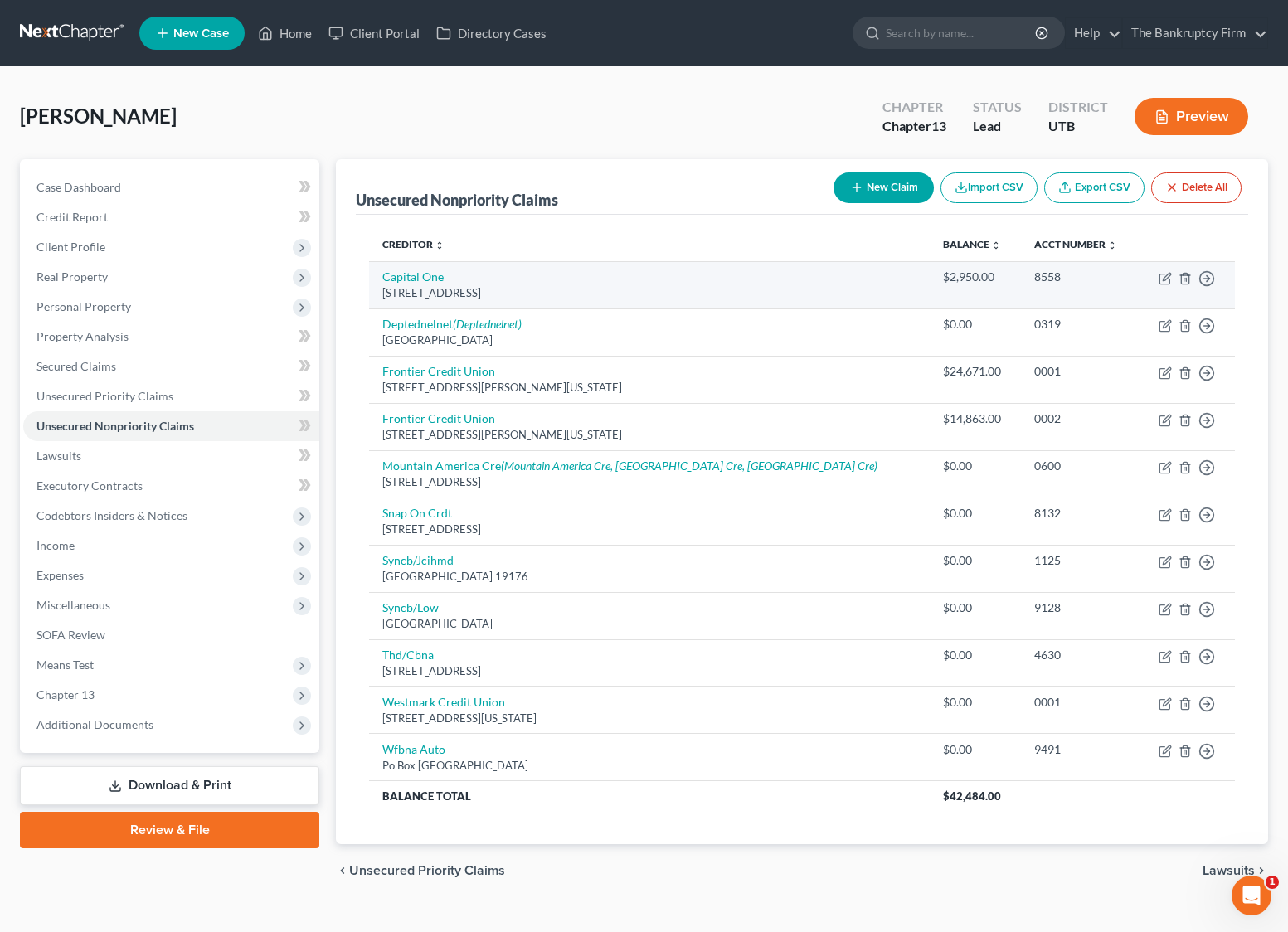
scroll to position [1, 0]
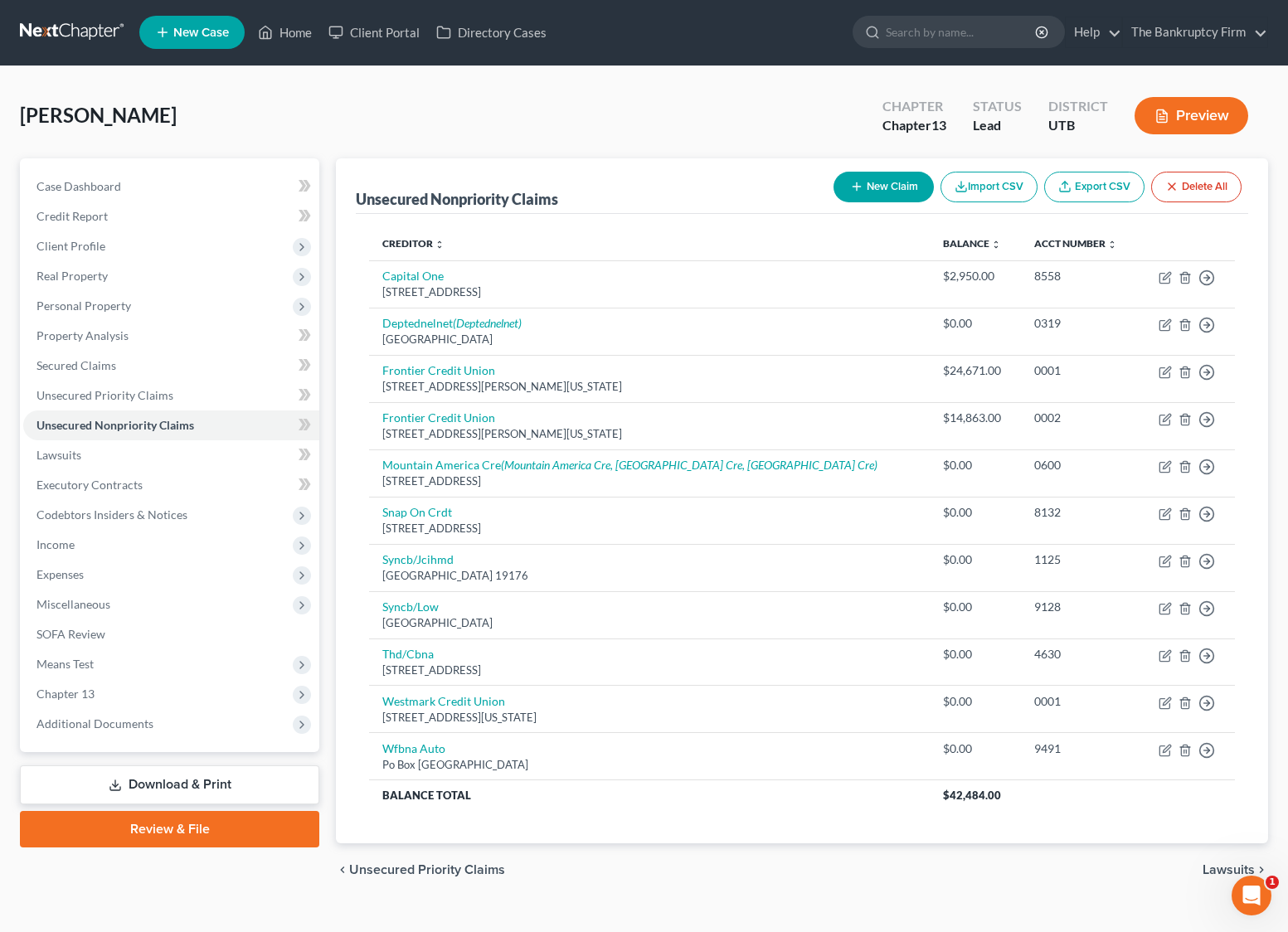
click at [607, 131] on div "[PERSON_NAME] Upgraded Chapter Chapter 13 Status Lead District UTB Preview" at bounding box center [644, 122] width 1248 height 72
drag, startPoint x: 891, startPoint y: 128, endPoint x: 959, endPoint y: 126, distance: 68.0
click at [959, 126] on div "Chapter Chapter 13" at bounding box center [914, 117] width 91 height 49
drag, startPoint x: 948, startPoint y: 125, endPoint x: 875, endPoint y: 134, distance: 73.6
click at [875, 134] on div "Chapter Chapter 13" at bounding box center [914, 117] width 91 height 49
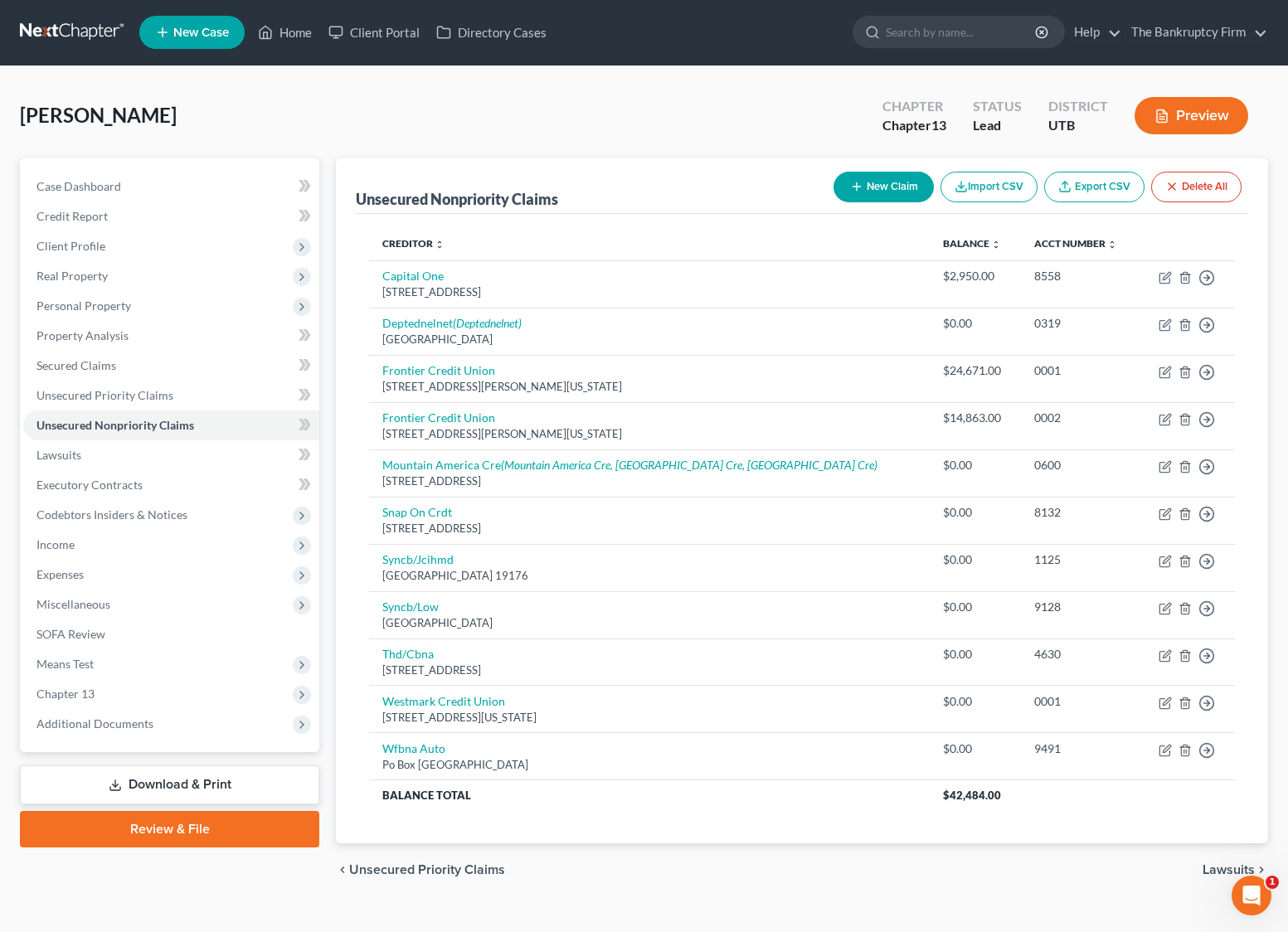
click at [823, 122] on div "[PERSON_NAME] Upgraded Chapter Chapter 13 Status Lead District UTB Preview" at bounding box center [644, 122] width 1248 height 72
drag, startPoint x: 883, startPoint y: 107, endPoint x: 857, endPoint y: 100, distance: 26.9
click at [858, 99] on div "[PERSON_NAME] Upgraded Chapter Chapter 13 Status Lead District UTB Preview" at bounding box center [644, 122] width 1248 height 72
click at [846, 110] on div "[PERSON_NAME] Upgraded Chapter Chapter 13 Status Lead District UTB Preview" at bounding box center [644, 122] width 1248 height 72
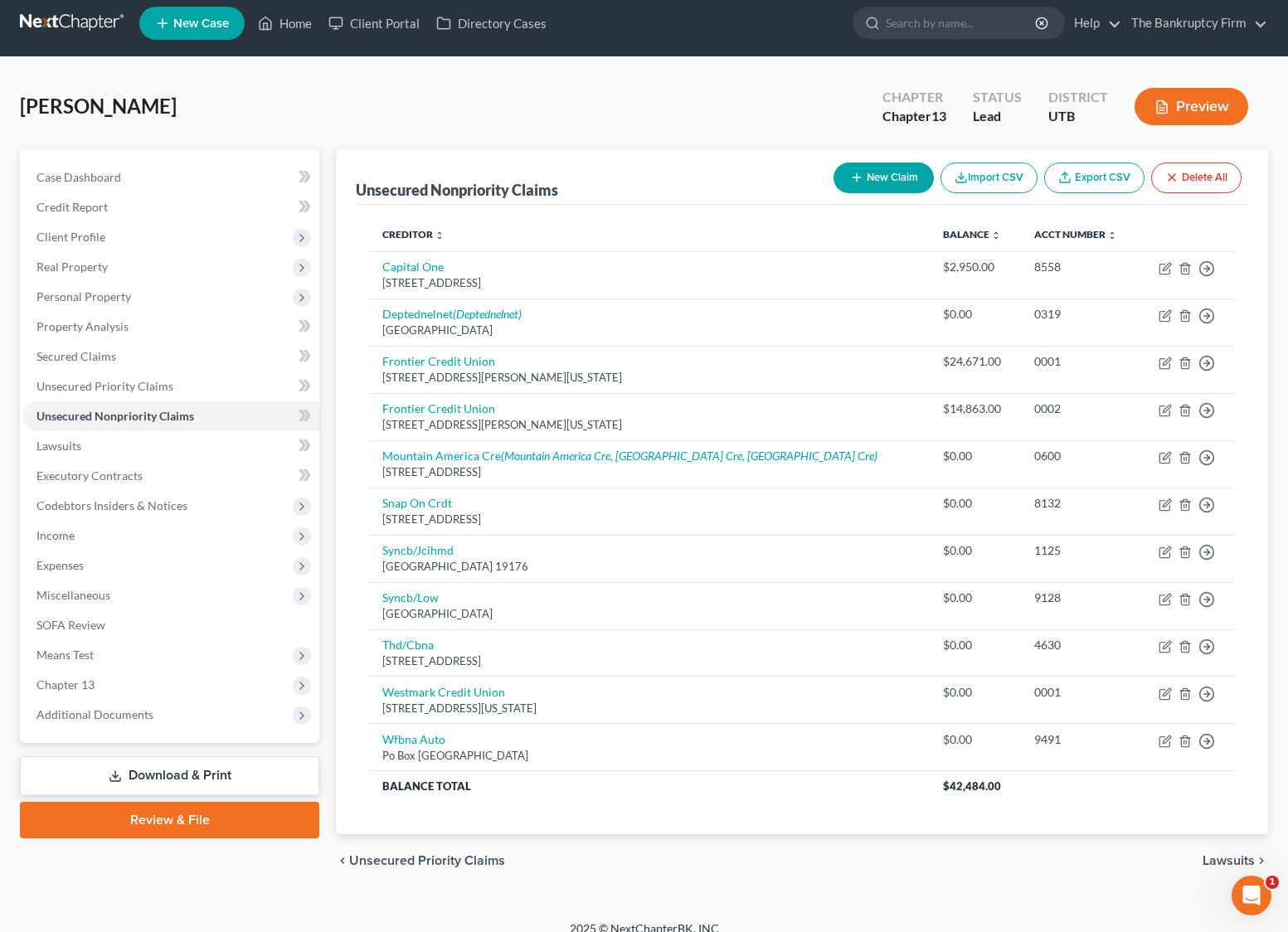
scroll to position [0, 0]
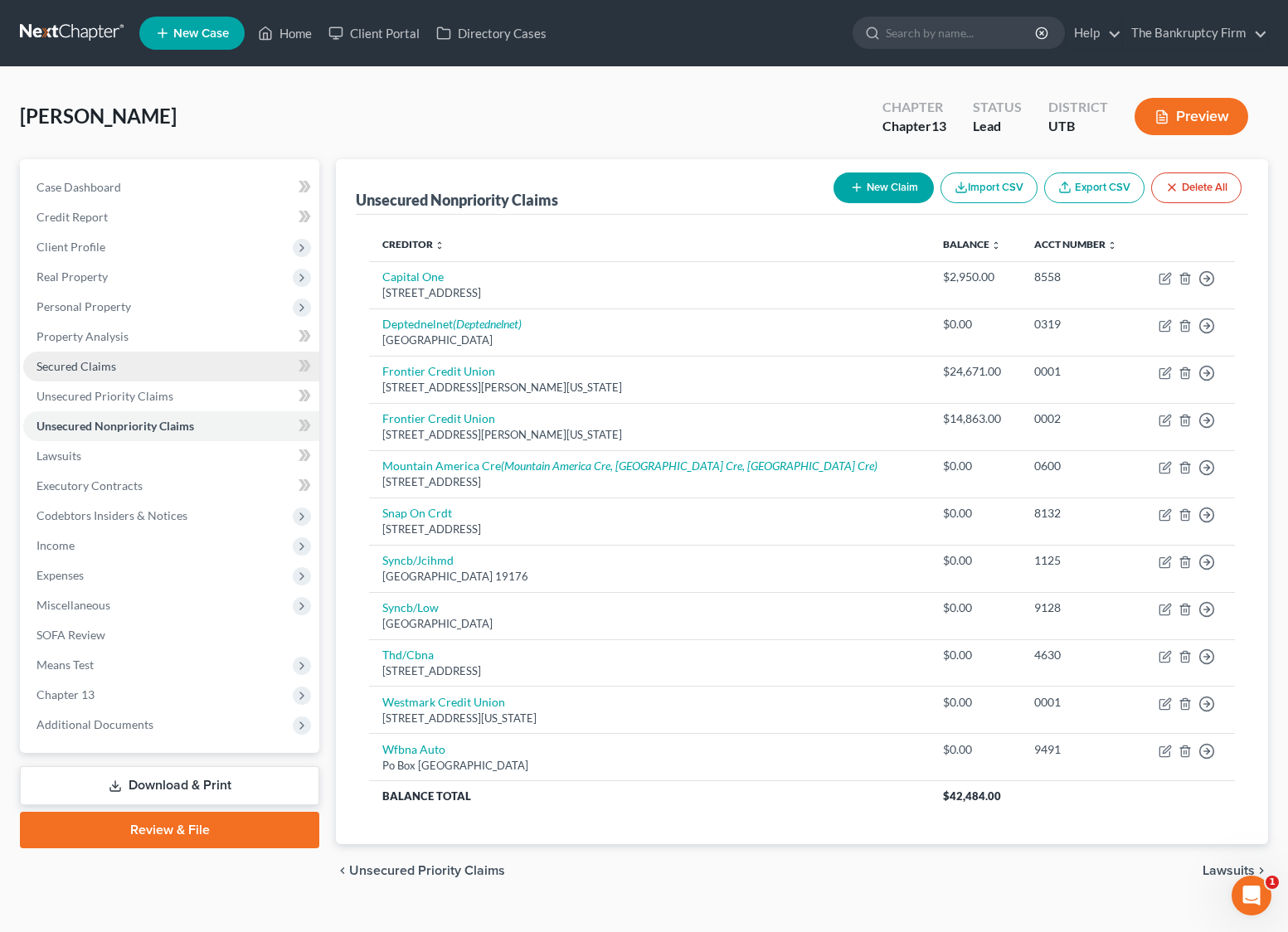
click at [113, 373] on link "Secured Claims" at bounding box center [171, 366] width 296 height 30
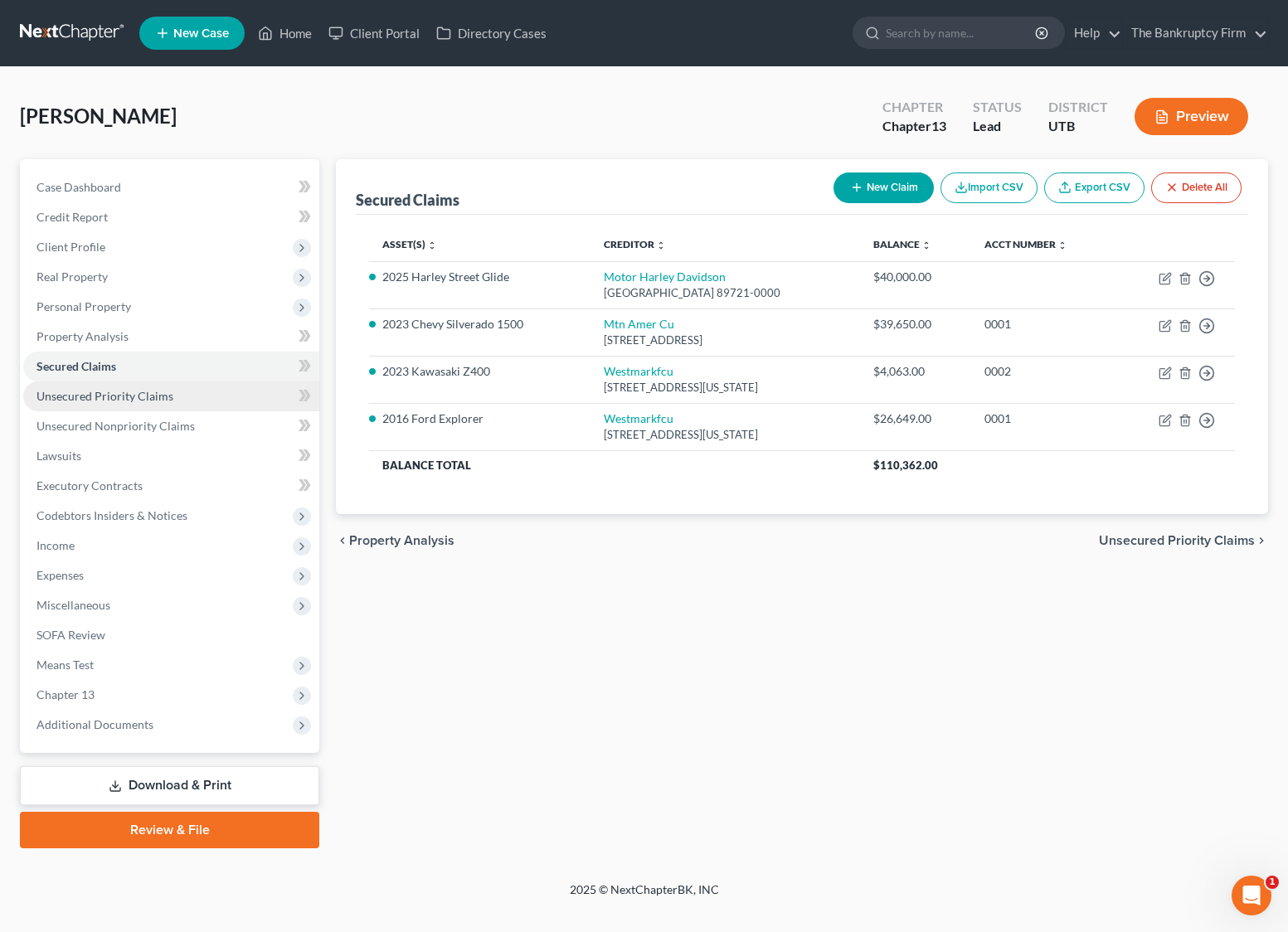
click at [205, 389] on link "Unsecured Priority Claims" at bounding box center [171, 396] width 296 height 30
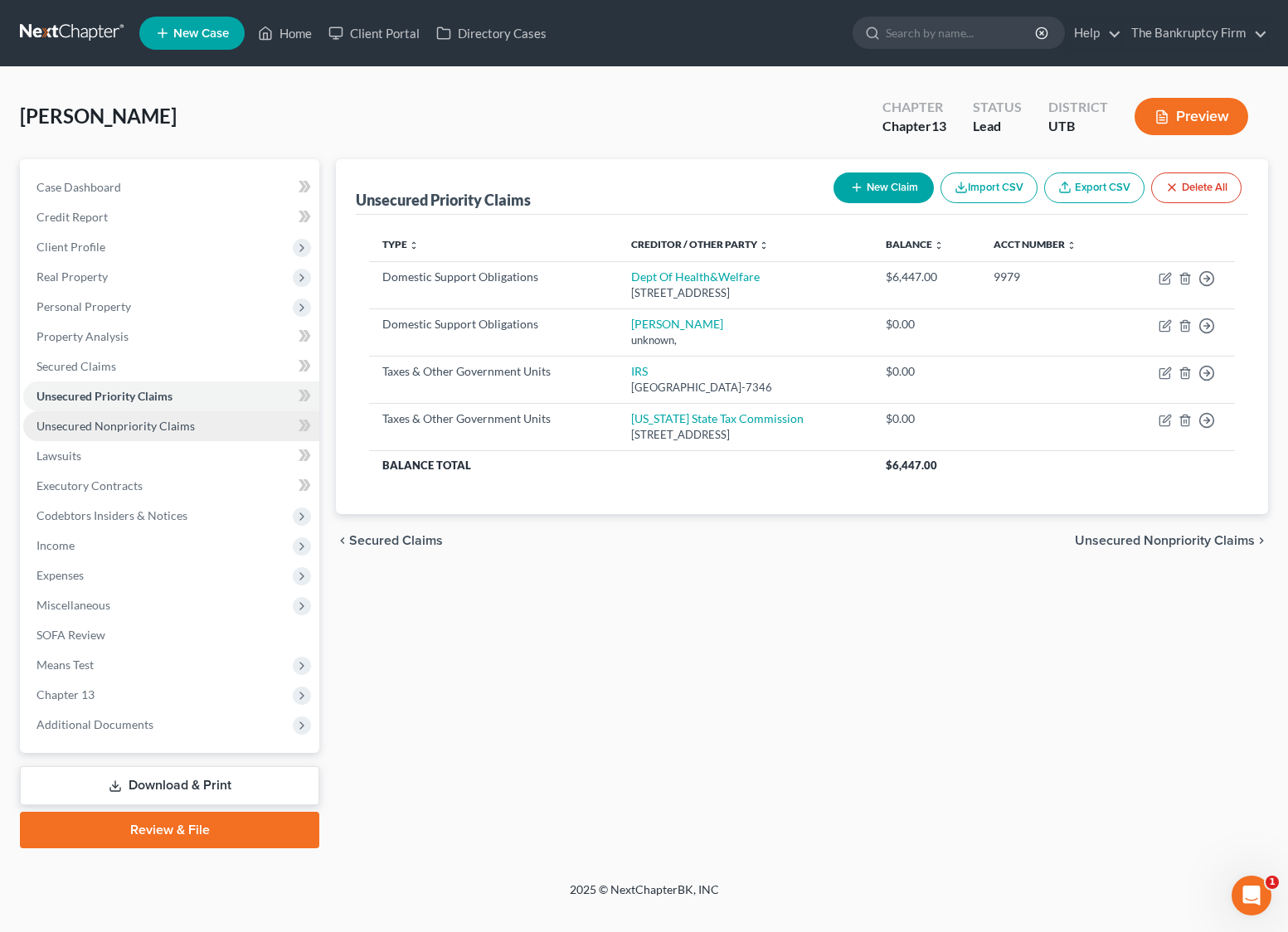
click at [207, 425] on link "Unsecured Nonpriority Claims" at bounding box center [171, 426] width 296 height 30
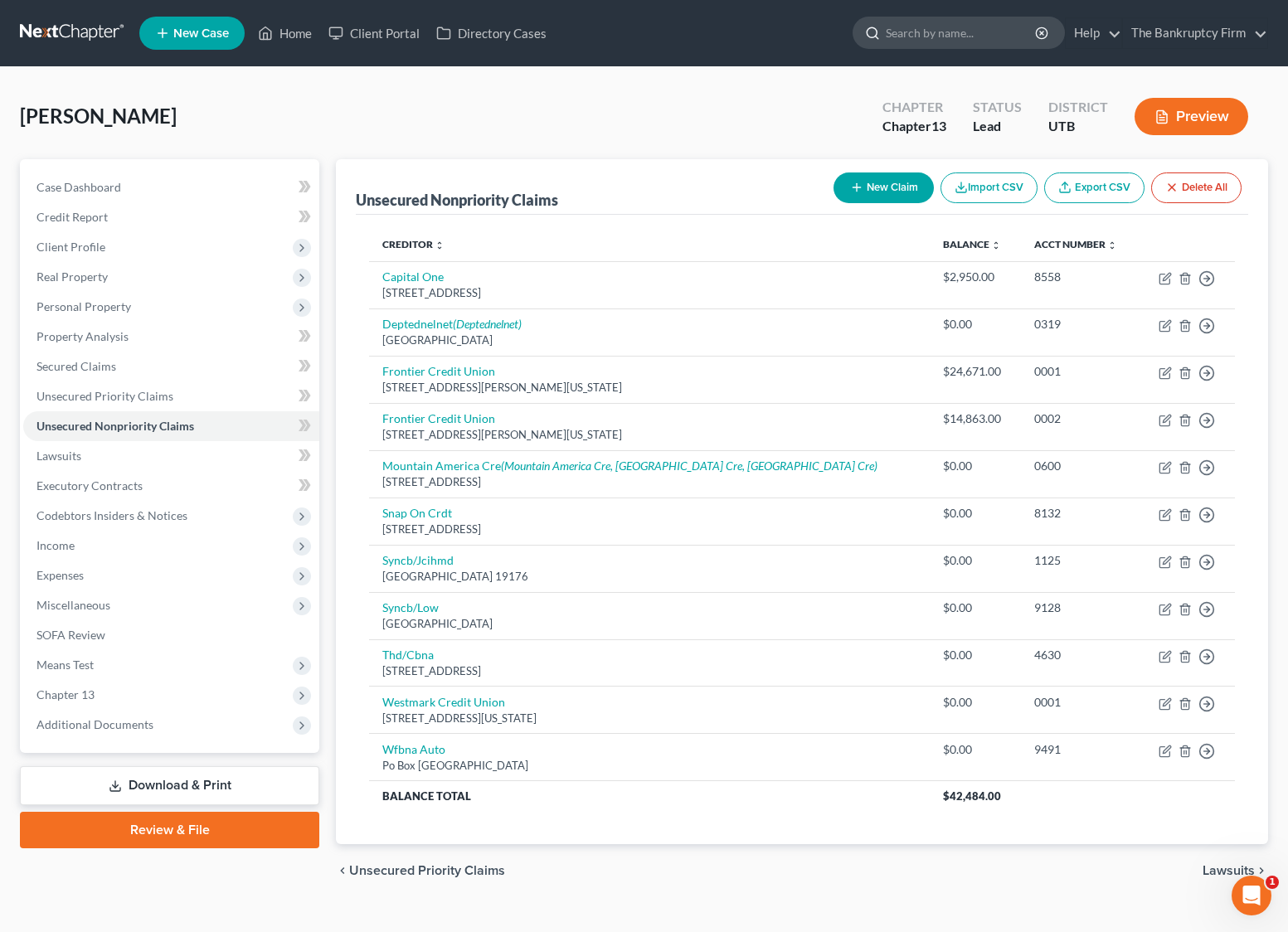
click at [926, 34] on input "search" at bounding box center [961, 33] width 151 height 31
type input "[PERSON_NAME]"
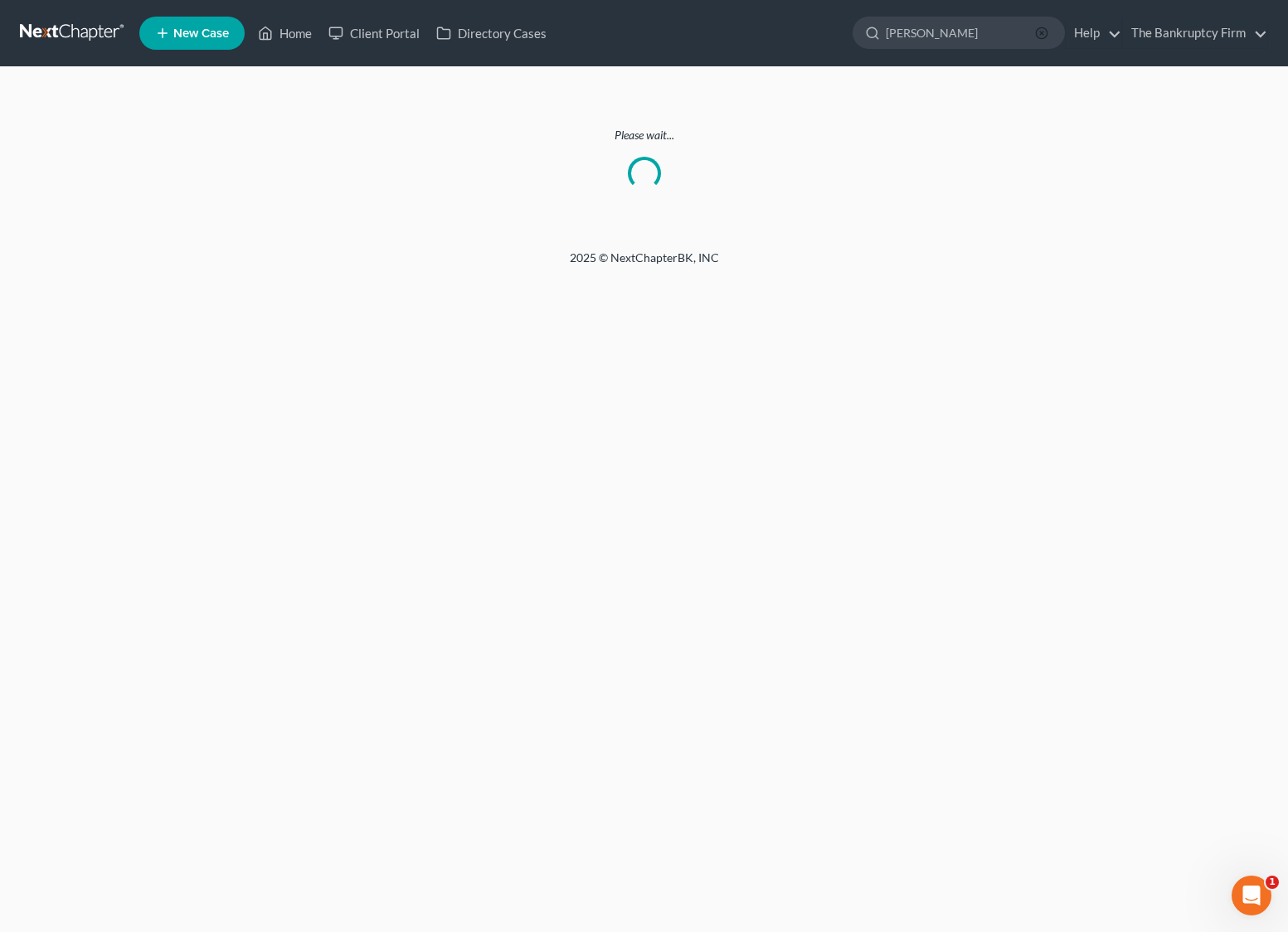
click at [1042, 33] on line "button" at bounding box center [1042, 33] width 3 height 3
click at [947, 32] on input "search" at bounding box center [961, 33] width 151 height 31
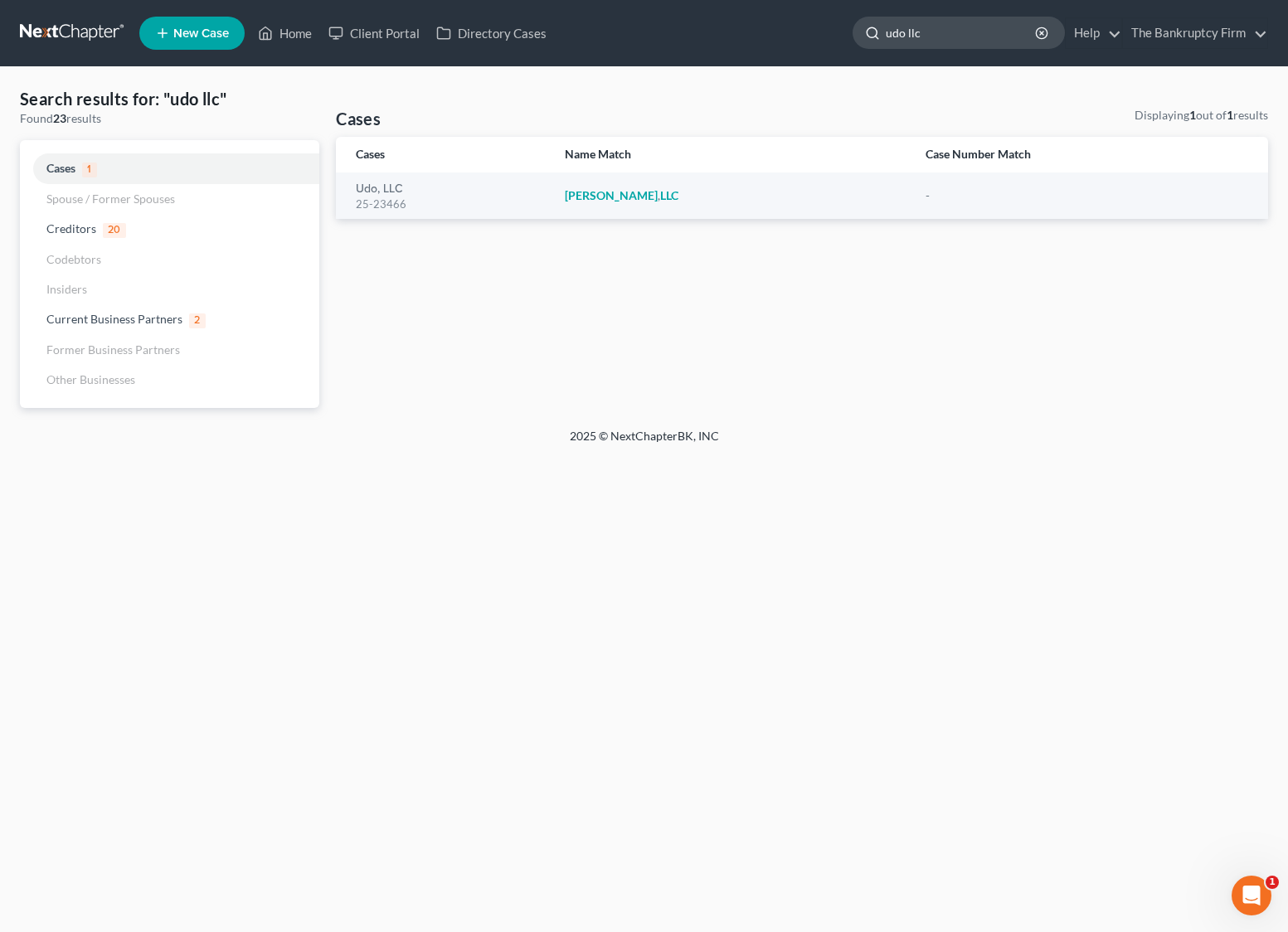
type input "udo llc"
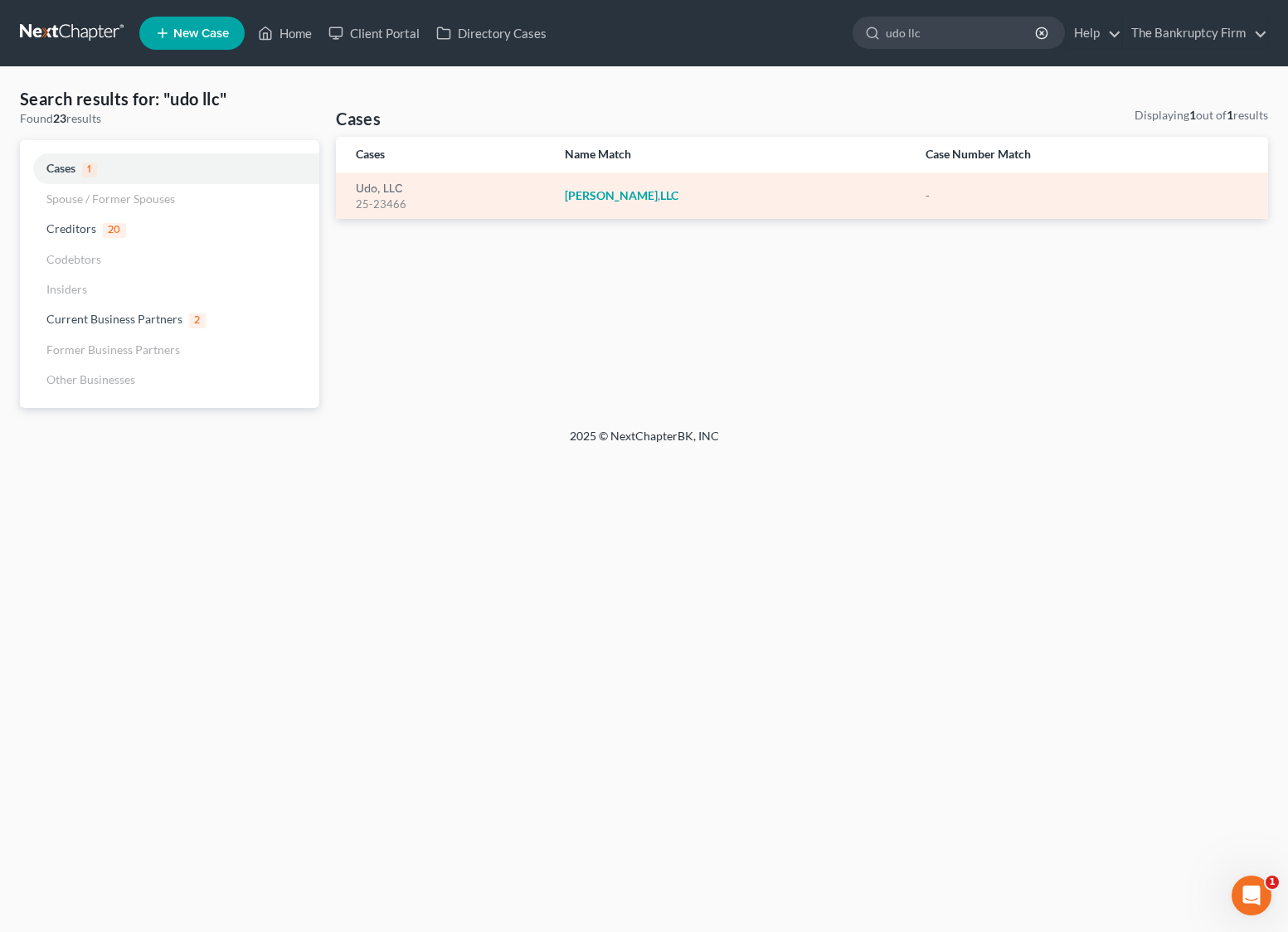
click at [602, 195] on em "[PERSON_NAME]" at bounding box center [611, 195] width 93 height 14
click at [362, 187] on link "Udo, LLC" at bounding box center [379, 189] width 47 height 12
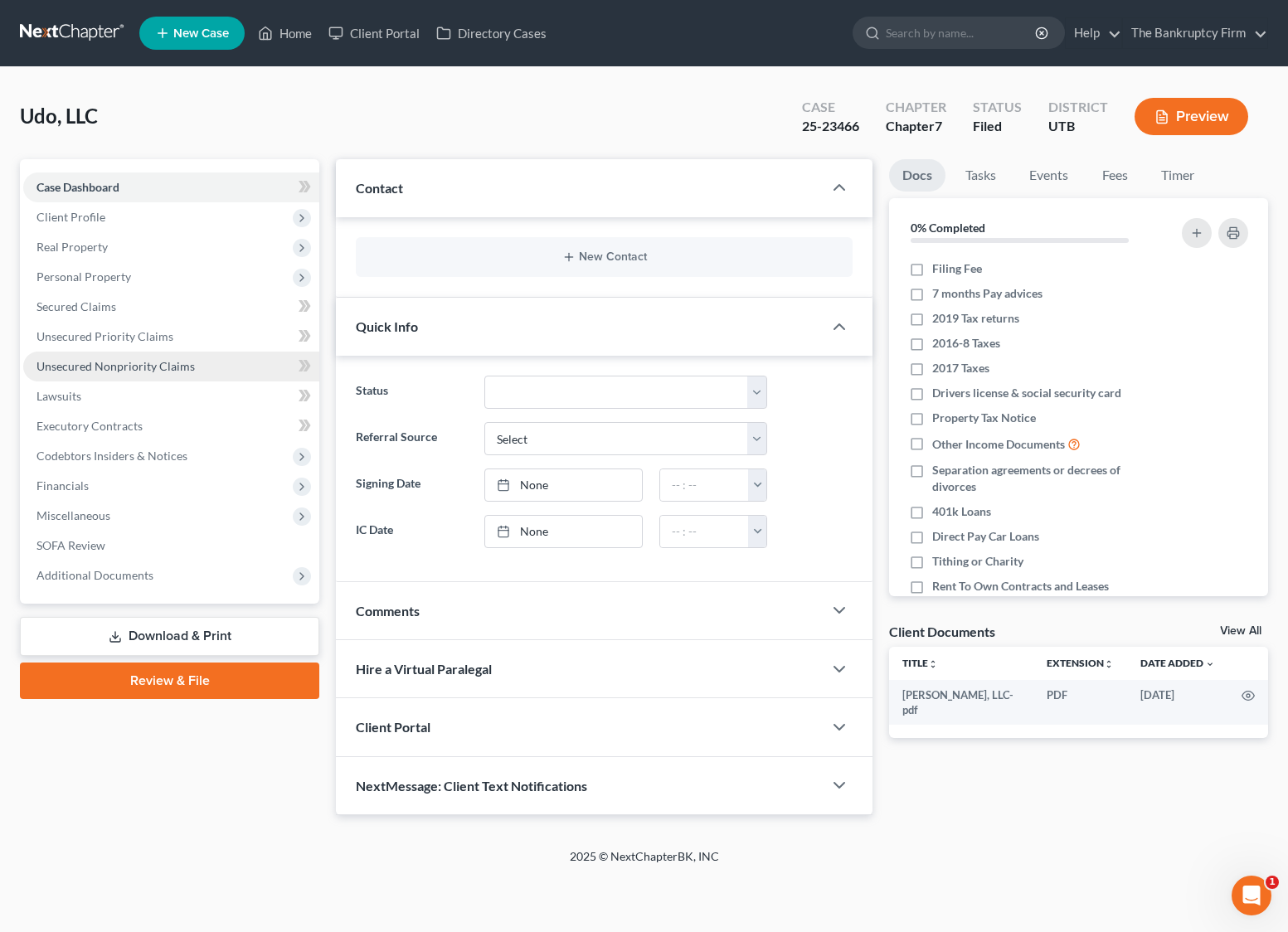
click at [157, 365] on span "Unsecured Nonpriority Claims" at bounding box center [116, 366] width 158 height 14
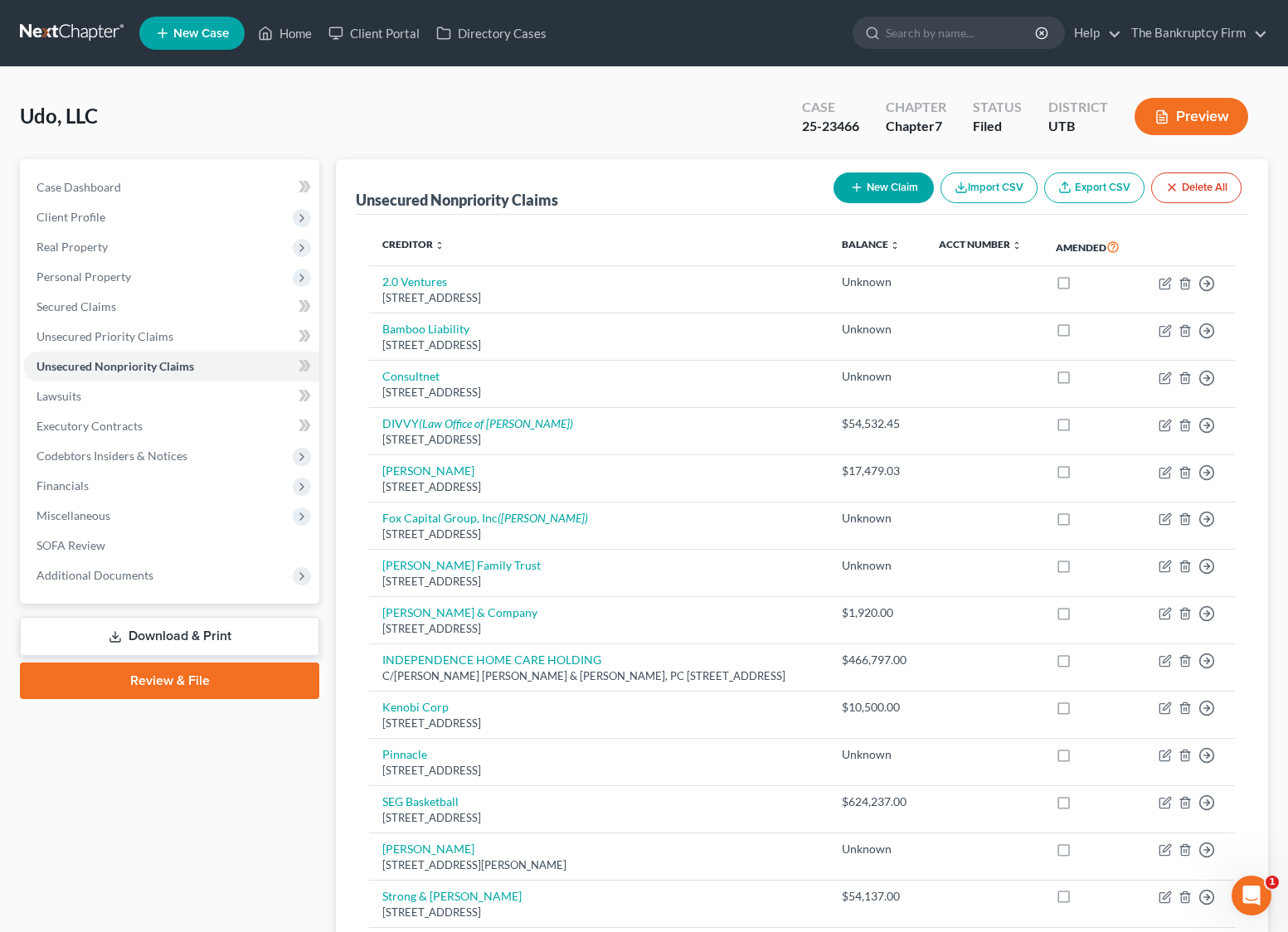
click at [576, 137] on div "Udo, LLC Upgraded Case 25-23466 Chapter Chapter 7 Status Filed District [GEOGRA…" at bounding box center [644, 123] width 1248 height 72
click at [550, 128] on div "Udo, LLC Upgraded Case 25-23466 Chapter Chapter 7 Status Filed District [GEOGRA…" at bounding box center [644, 123] width 1248 height 72
click at [931, 35] on input "search" at bounding box center [961, 33] width 151 height 31
type input "[PERSON_NAME]"
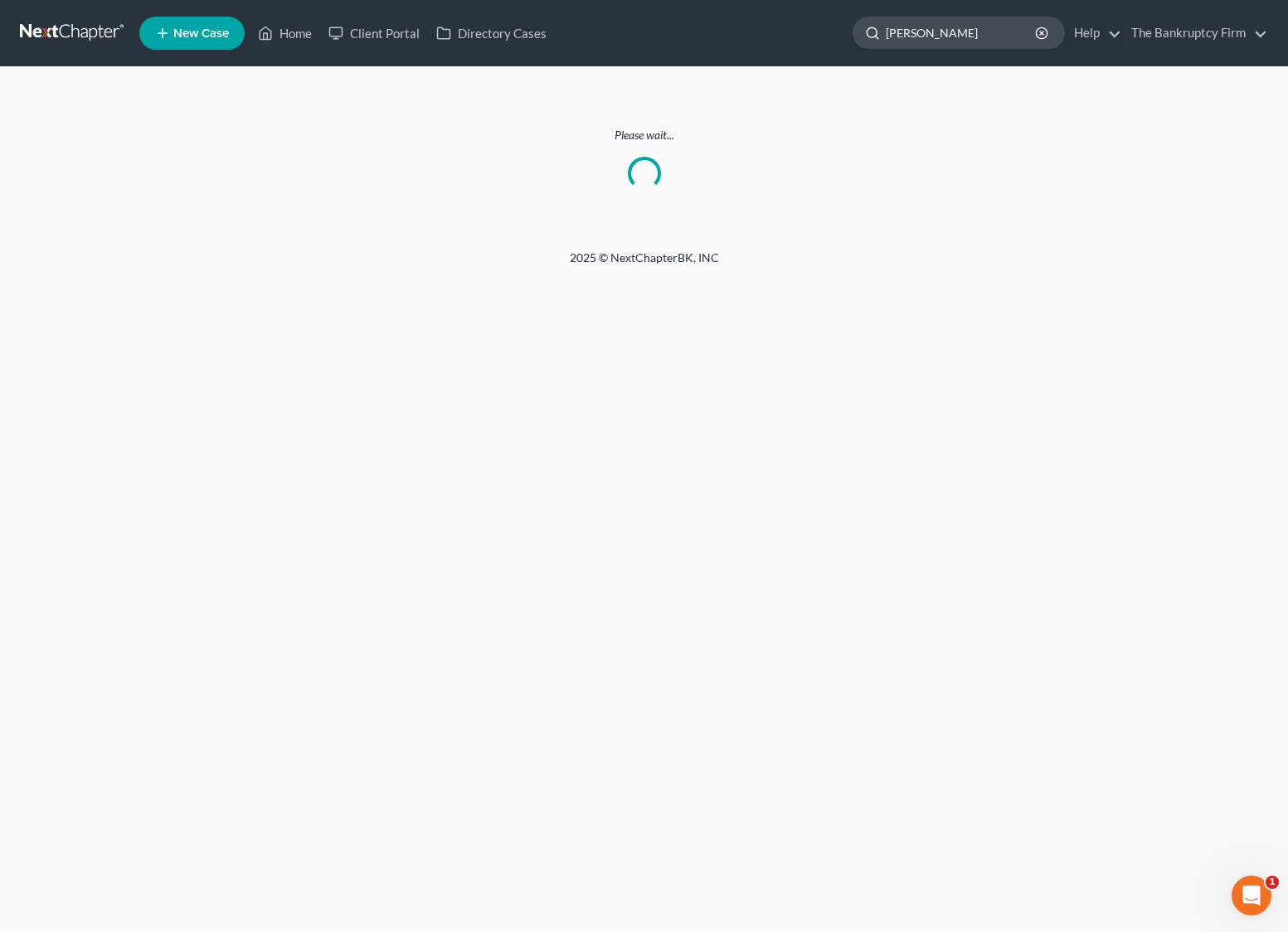
click at [964, 37] on input "[PERSON_NAME]" at bounding box center [961, 33] width 151 height 31
click at [1042, 33] on line "button" at bounding box center [1042, 33] width 3 height 3
click at [288, 32] on link "Home" at bounding box center [285, 33] width 70 height 30
